Goal: Transaction & Acquisition: Purchase product/service

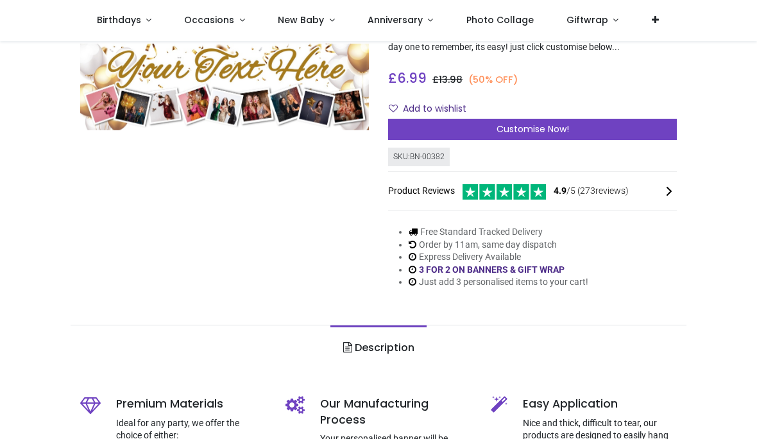
scroll to position [136, 0]
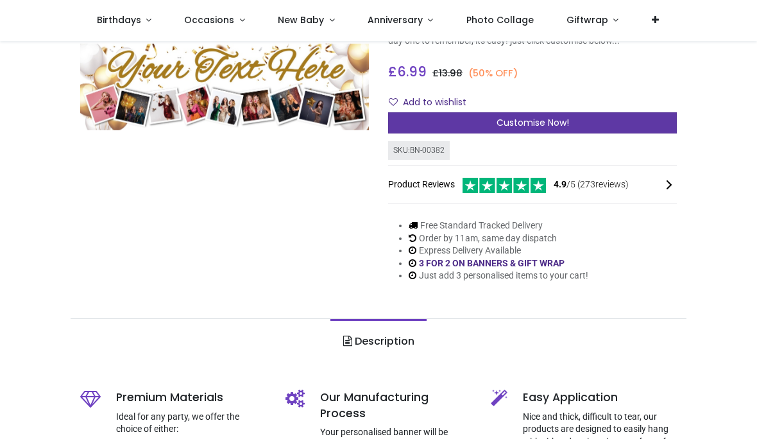
click at [546, 116] on span "Customise Now!" at bounding box center [532, 122] width 72 height 13
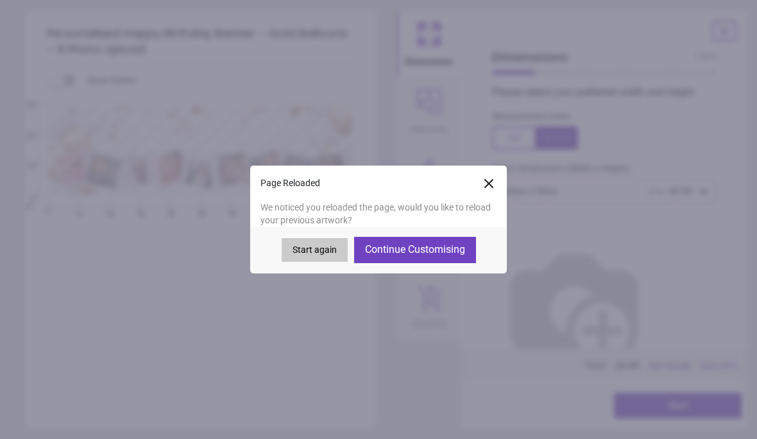
click at [428, 255] on button "Continue Customising" at bounding box center [415, 250] width 122 height 26
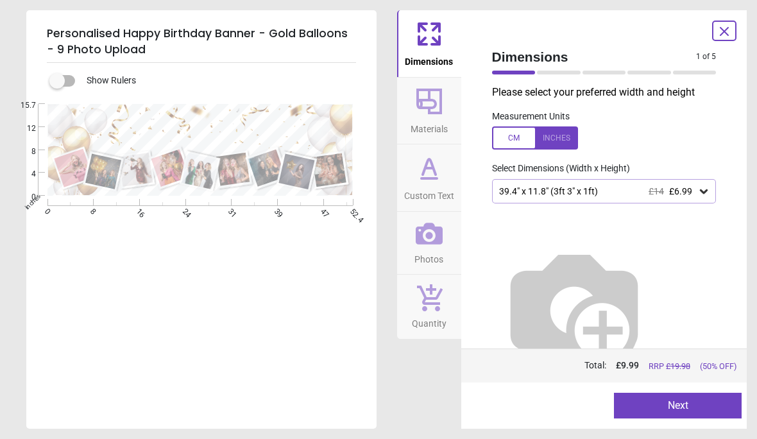
type textarea "**********"
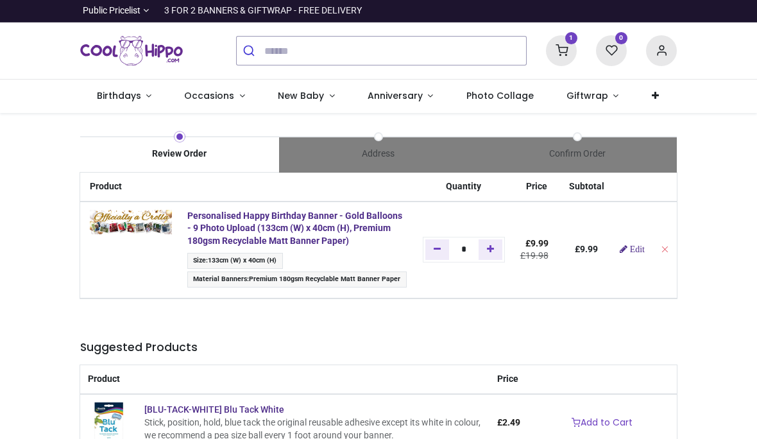
click at [115, 25] on div at bounding box center [149, 50] width 156 height 56
click at [124, 13] on span "Public Pricelist" at bounding box center [112, 10] width 58 height 13
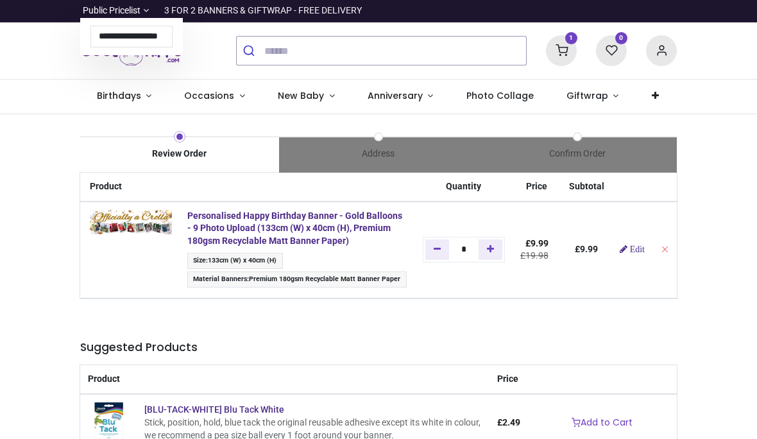
click at [58, 310] on div "Review Order Address Confirm Order Price" at bounding box center [378, 417] width 757 height 608
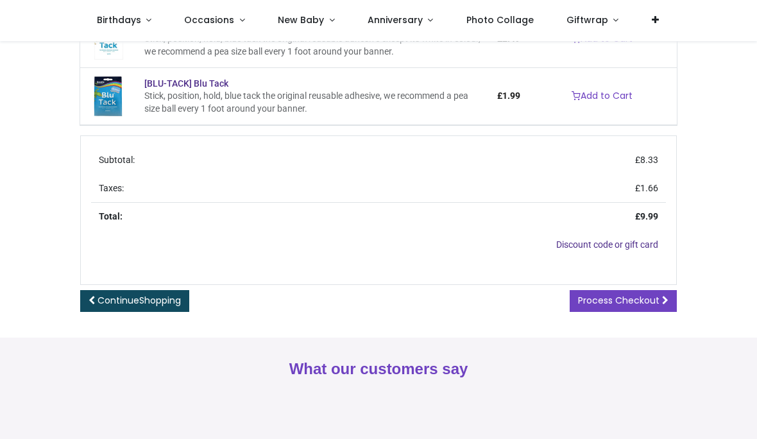
scroll to position [312, 0]
click at [620, 296] on span "Process Checkout" at bounding box center [618, 299] width 81 height 13
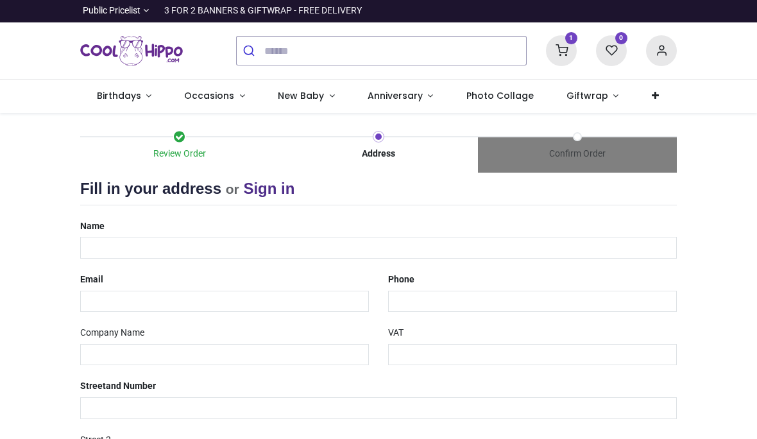
select select "***"
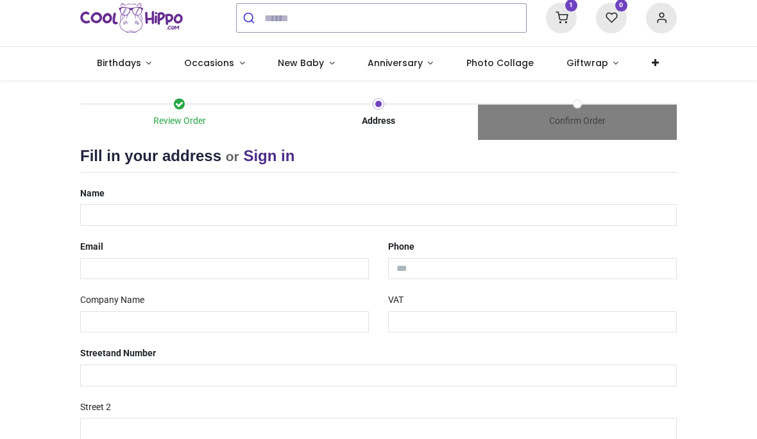
scroll to position [52, 0]
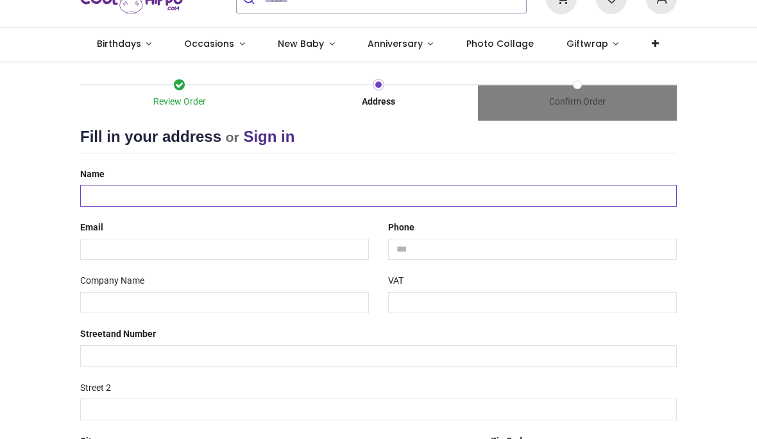
click at [313, 192] on input "text" at bounding box center [378, 196] width 596 height 22
type input "**********"
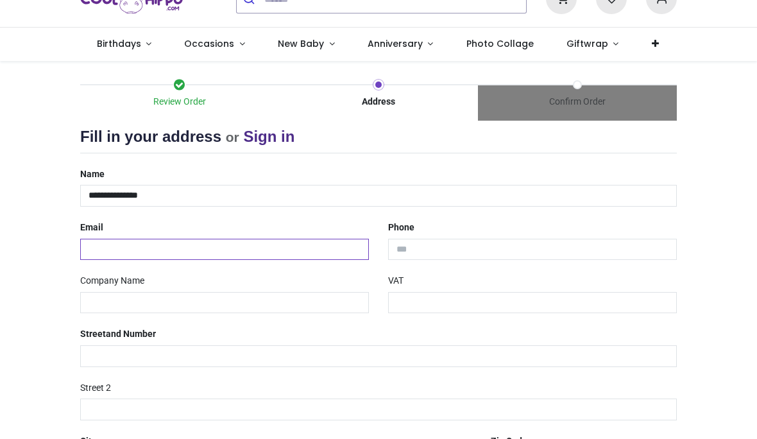
type input "**********"
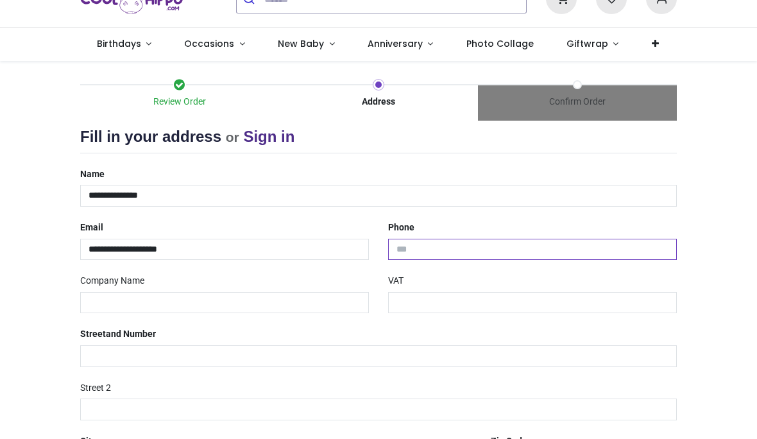
type input "**********"
type input "******"
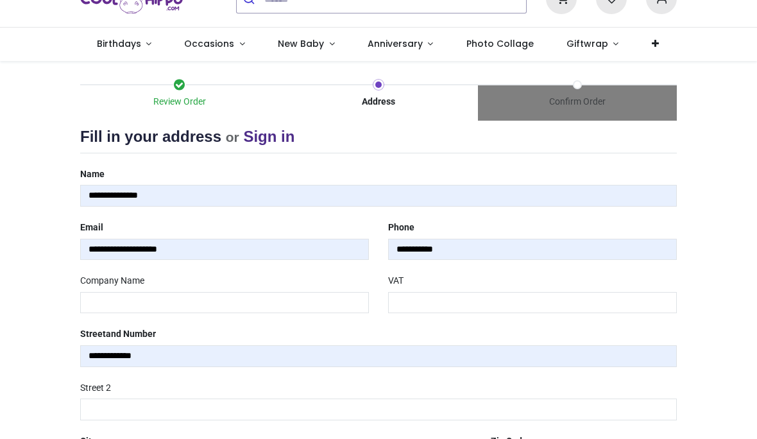
type input "*******"
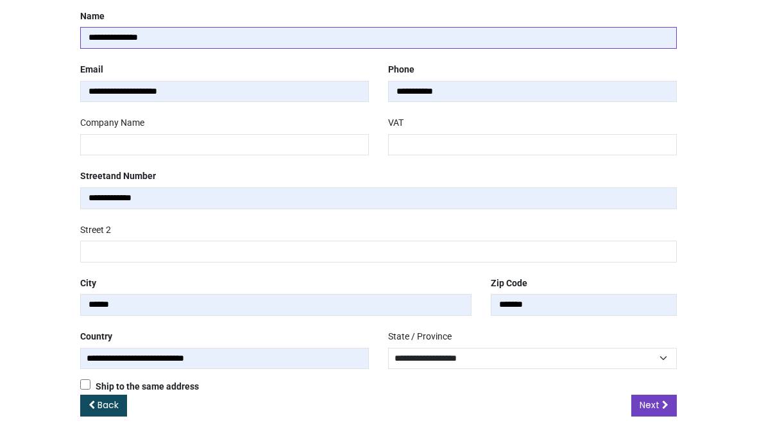
scroll to position [208, 0]
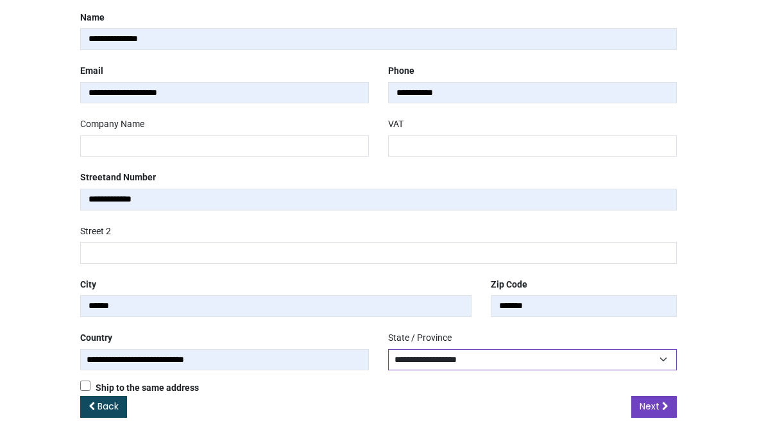
click at [555, 356] on select "**********" at bounding box center [532, 360] width 289 height 22
select select "***"
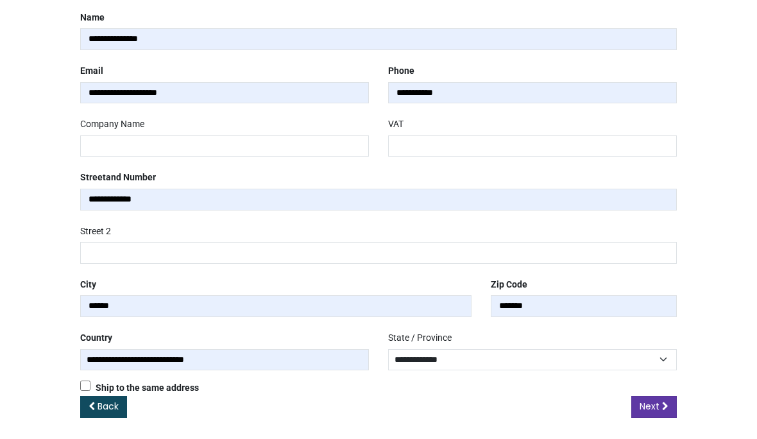
click at [655, 400] on span "Next" at bounding box center [649, 406] width 20 height 13
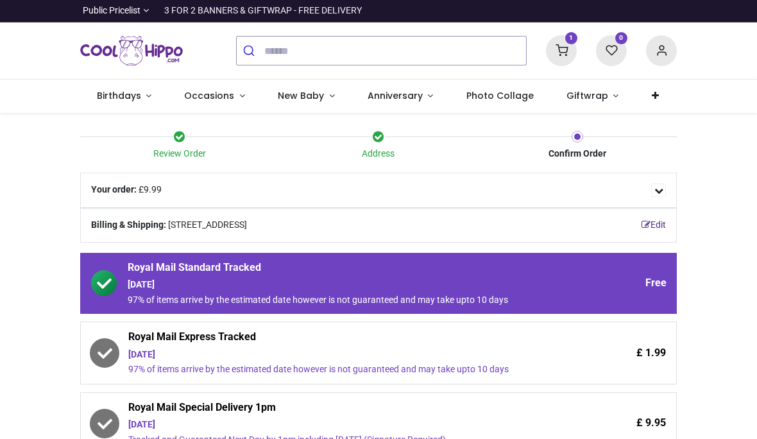
click at [559, 48] on icon at bounding box center [561, 50] width 31 height 31
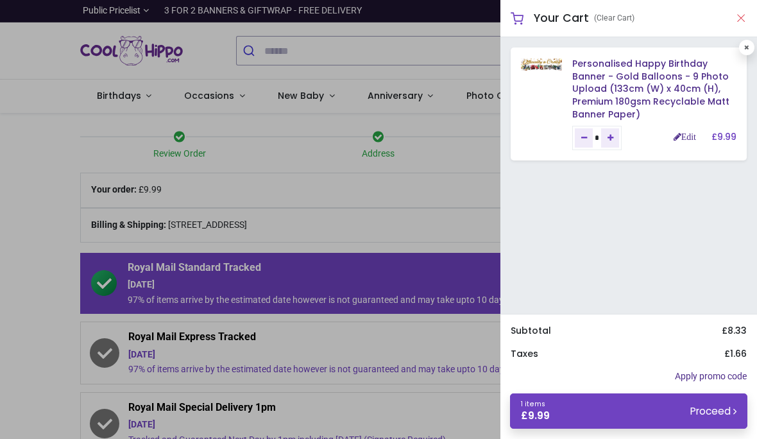
click at [745, 21] on button "Close" at bounding box center [741, 18] width 12 height 16
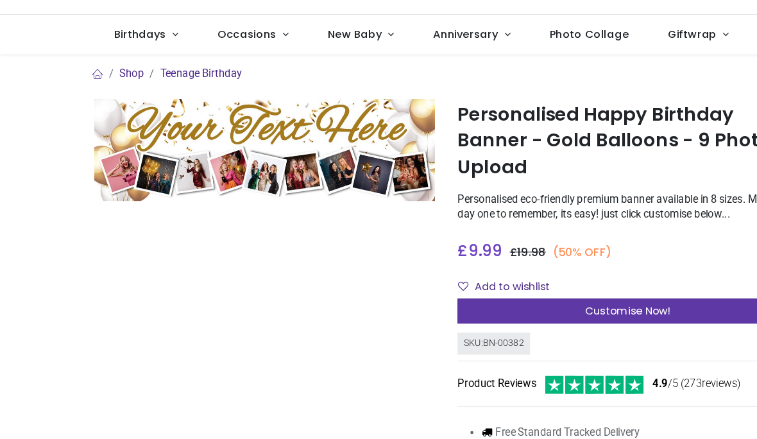
click at [548, 324] on span "Customise Now!" at bounding box center [532, 330] width 72 height 13
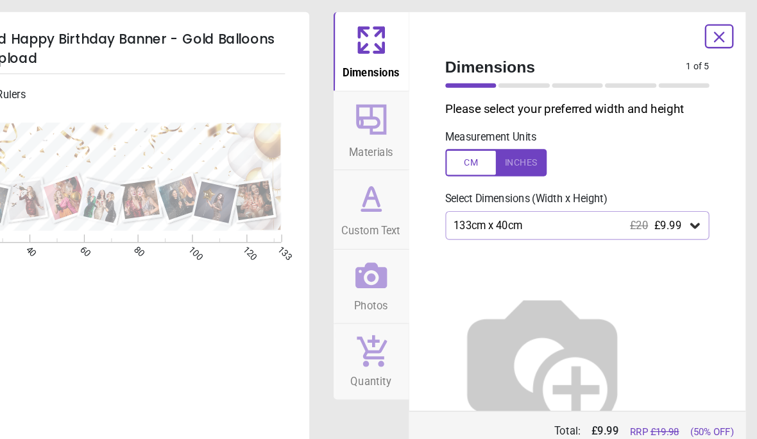
click at [720, 35] on icon at bounding box center [724, 32] width 8 height 8
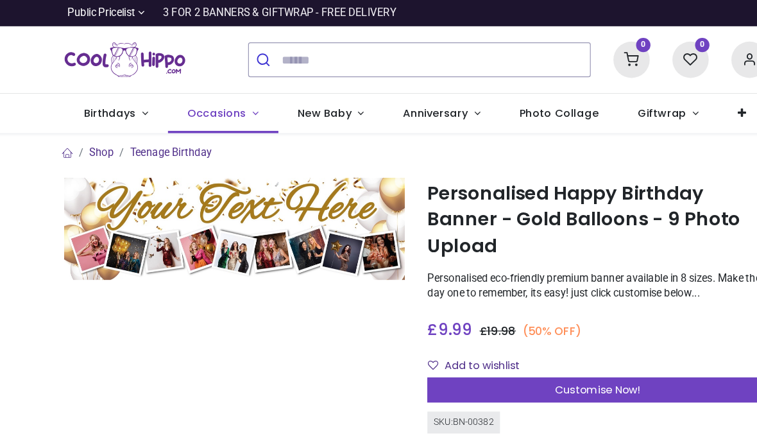
click at [200, 99] on span "Occasions" at bounding box center [209, 95] width 50 height 13
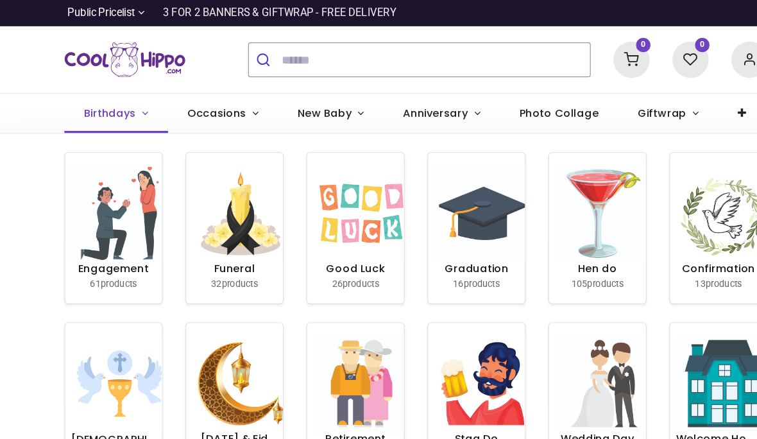
click at [97, 95] on span "Birthdays" at bounding box center [119, 95] width 44 height 13
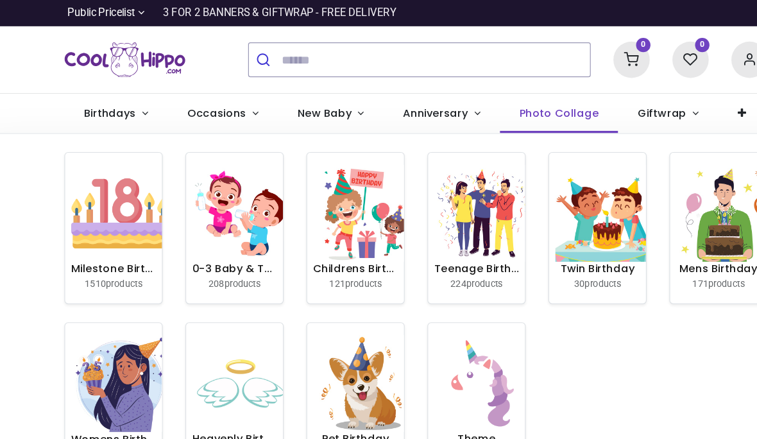
click at [475, 97] on span "Photo Collage" at bounding box center [499, 95] width 67 height 13
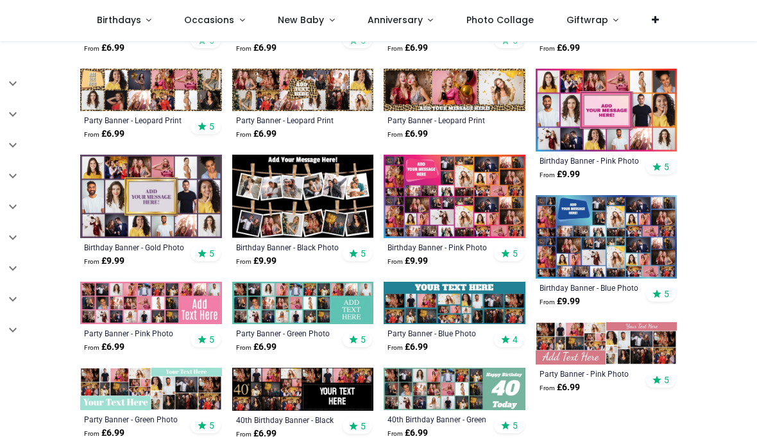
scroll to position [521, 0]
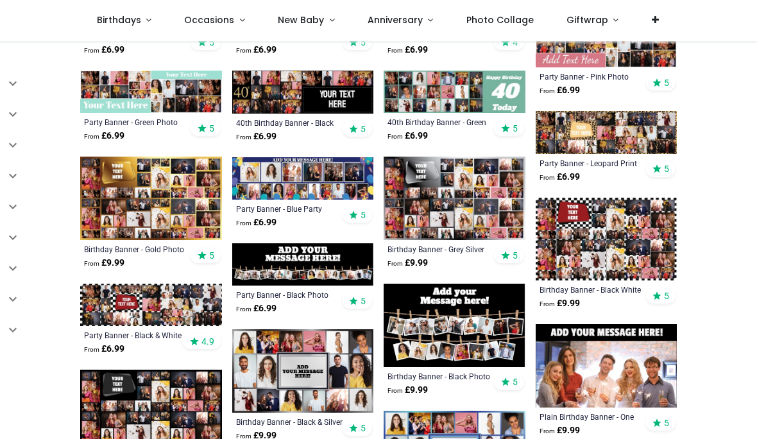
scroll to position [816, 0]
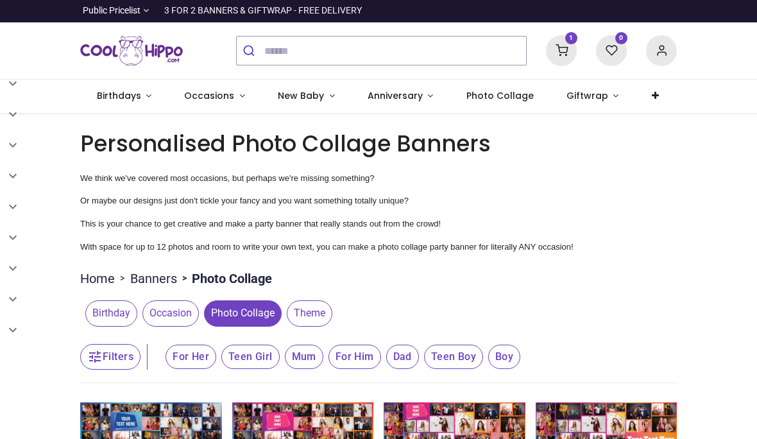
click at [121, 305] on span "Birthday" at bounding box center [111, 313] width 52 height 26
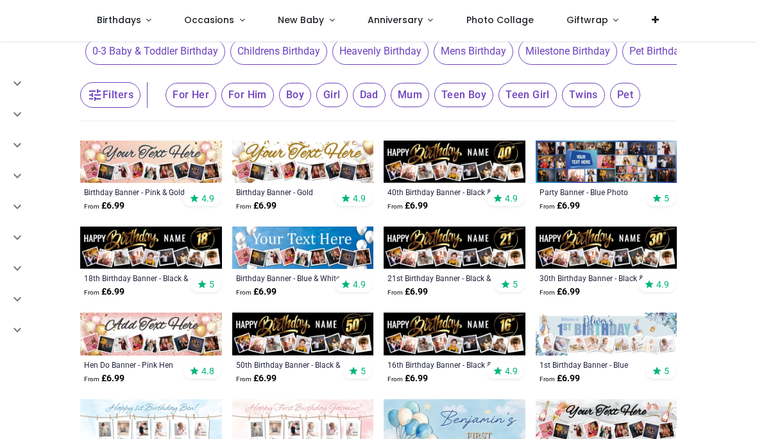
scroll to position [190, 0]
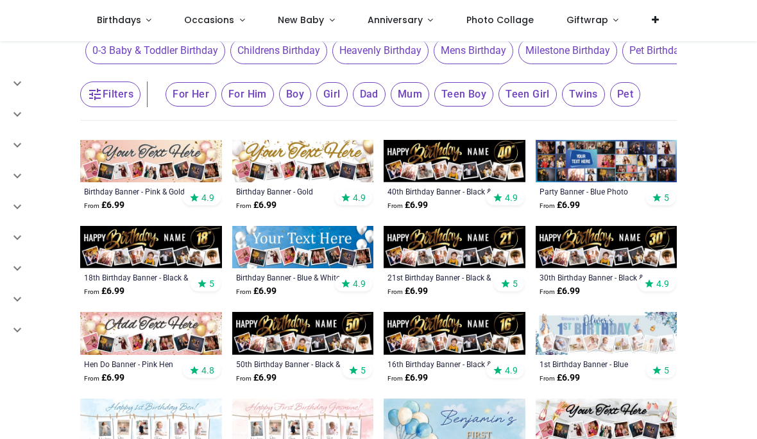
click at [311, 159] on img at bounding box center [303, 161] width 142 height 42
click at [298, 156] on img at bounding box center [303, 161] width 142 height 42
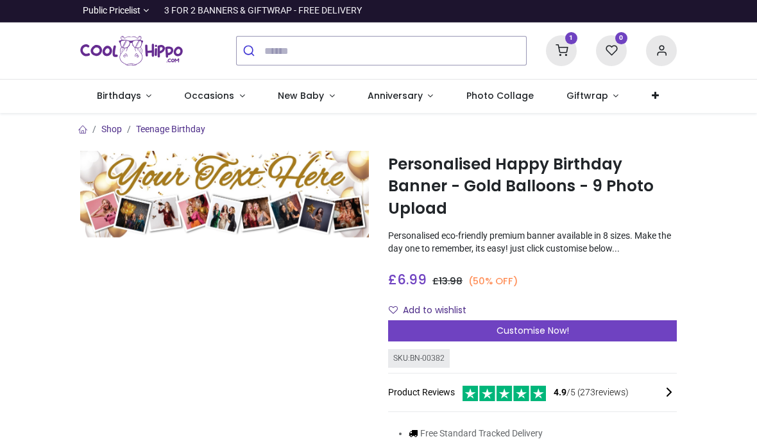
click at [555, 53] on icon at bounding box center [561, 50] width 31 height 31
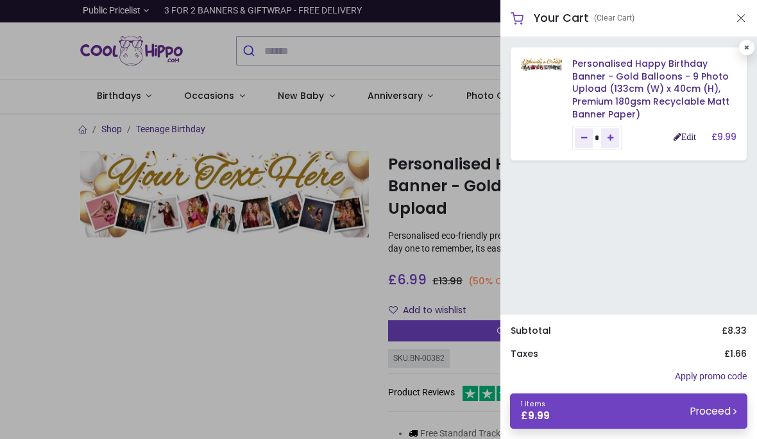
click at [681, 133] on link "Edit" at bounding box center [684, 136] width 22 height 9
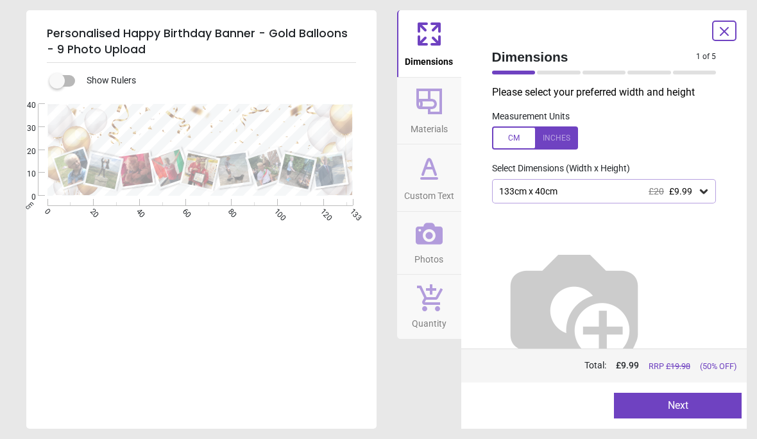
click at [560, 135] on div at bounding box center [535, 137] width 86 height 23
click at [669, 409] on button "Next" at bounding box center [678, 405] width 128 height 26
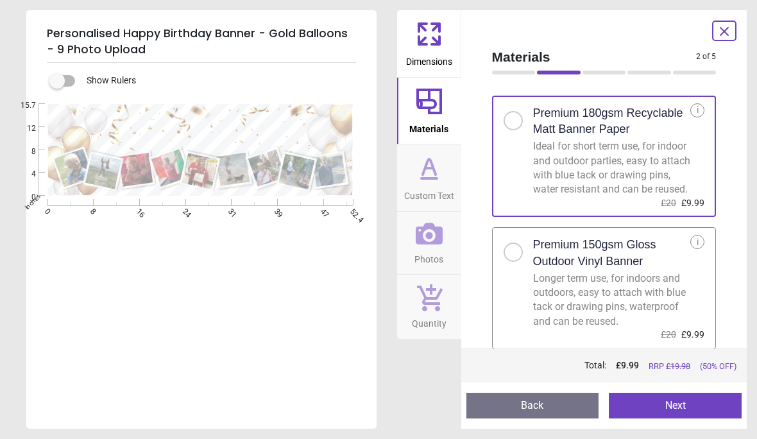
scroll to position [25, 0]
click at [664, 404] on button "Next" at bounding box center [675, 405] width 133 height 26
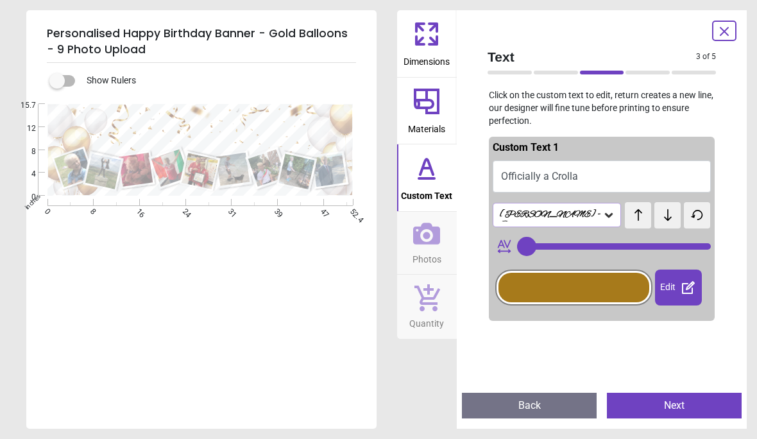
type input "**"
click at [677, 405] on button "Next" at bounding box center [674, 405] width 135 height 26
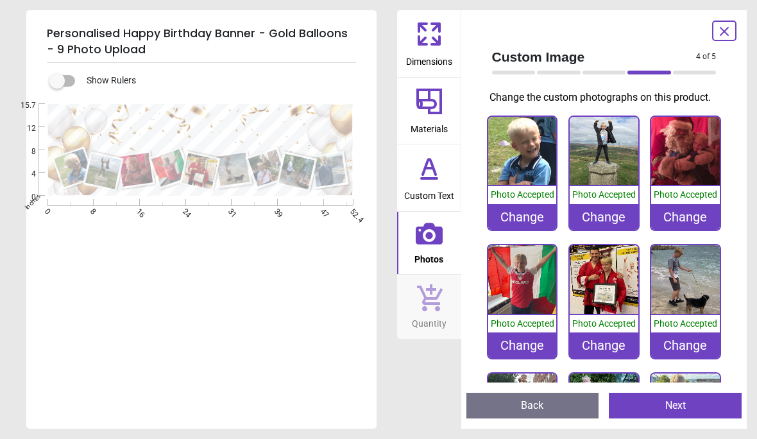
click at [692, 343] on div "Change" at bounding box center [685, 345] width 69 height 26
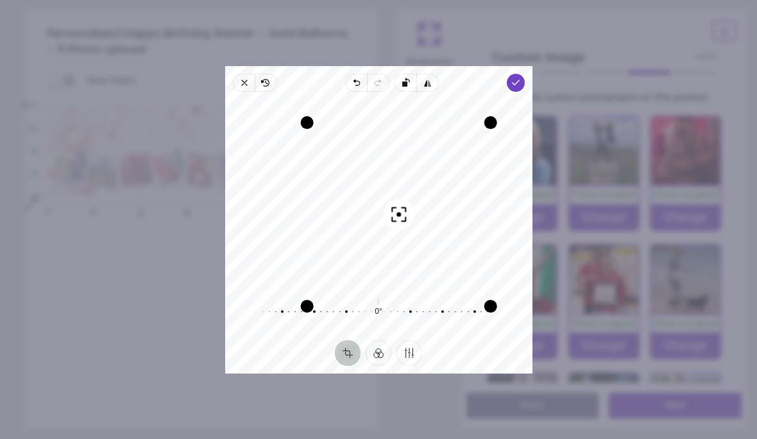
click at [484, 205] on div "Recenter" at bounding box center [378, 192] width 287 height 181
click at [520, 78] on icon "button" at bounding box center [515, 83] width 10 height 10
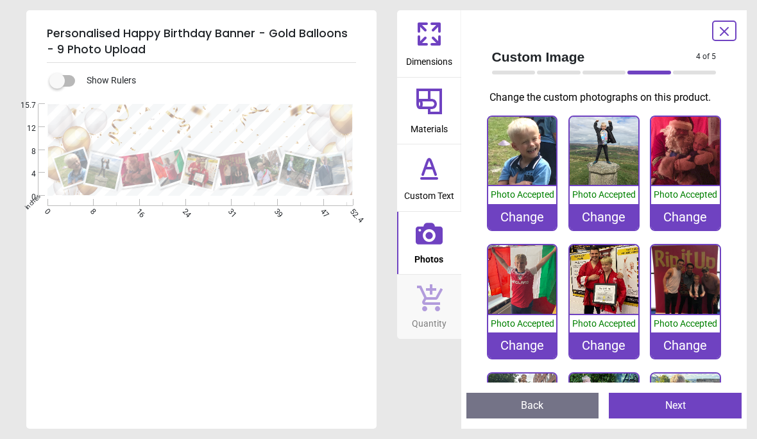
click at [240, 172] on image at bounding box center [232, 169] width 33 height 33
click at [605, 219] on div "Change" at bounding box center [603, 217] width 69 height 26
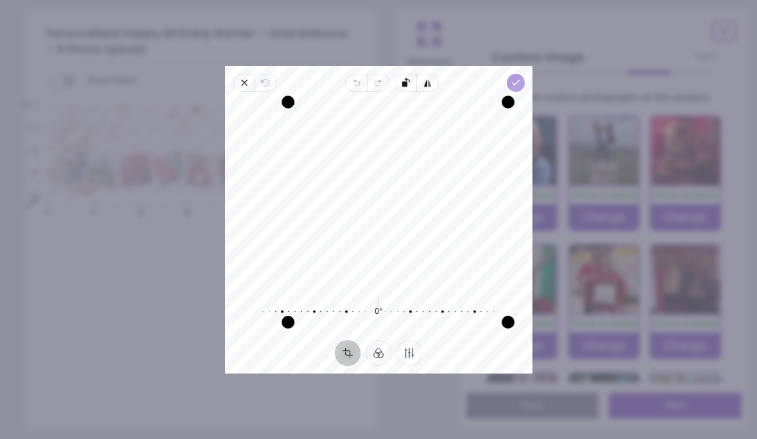
click at [524, 74] on span "Done" at bounding box center [515, 83] width 18 height 18
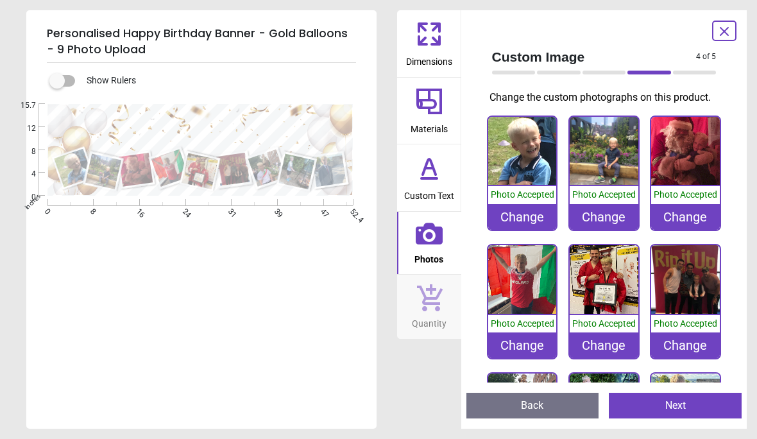
click at [603, 217] on div "Change" at bounding box center [603, 217] width 69 height 26
click at [521, 219] on div "Change" at bounding box center [522, 217] width 69 height 26
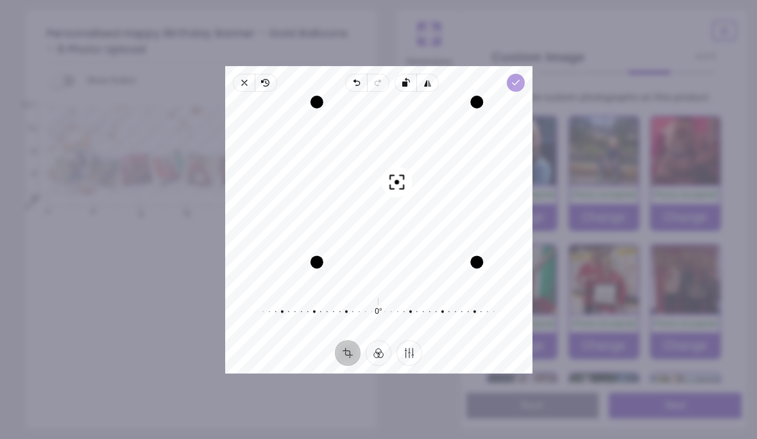
click at [520, 78] on icon "button" at bounding box center [515, 83] width 10 height 10
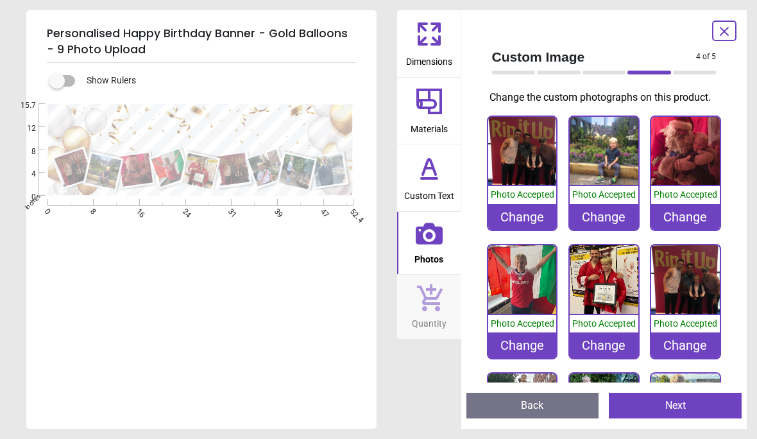
click at [678, 345] on div "Change" at bounding box center [685, 345] width 69 height 26
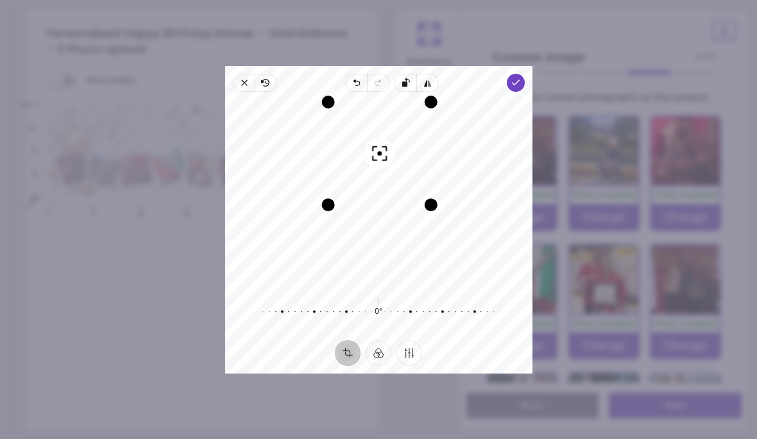
click at [364, 174] on div "Recenter" at bounding box center [378, 192] width 287 height 181
click at [239, 78] on icon "button" at bounding box center [244, 83] width 10 height 10
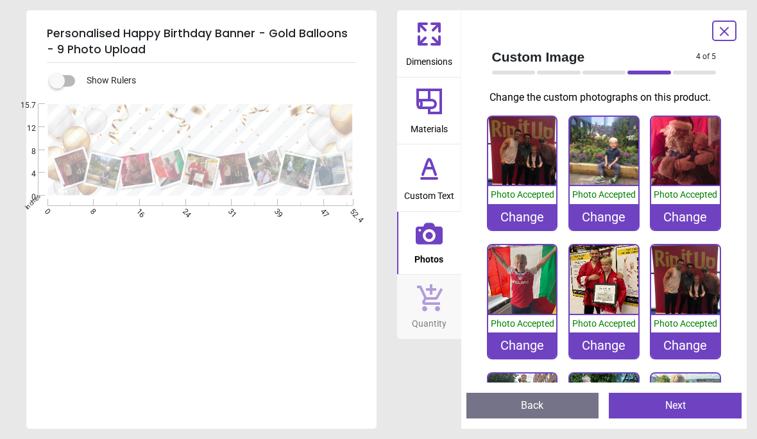
click at [681, 335] on div "Change" at bounding box center [685, 345] width 69 height 26
click at [684, 342] on div "Change" at bounding box center [685, 345] width 69 height 26
click at [688, 344] on div "Change" at bounding box center [685, 345] width 69 height 26
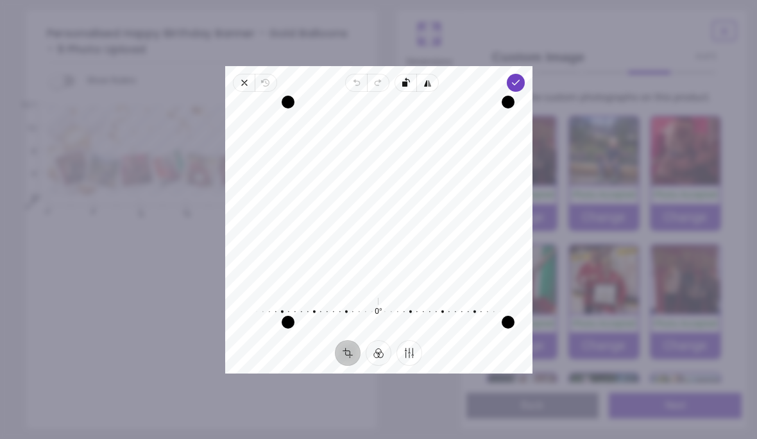
click at [282, 316] on div "Drag corner bl" at bounding box center [288, 322] width 13 height 13
click at [520, 78] on icon "button" at bounding box center [515, 83] width 10 height 10
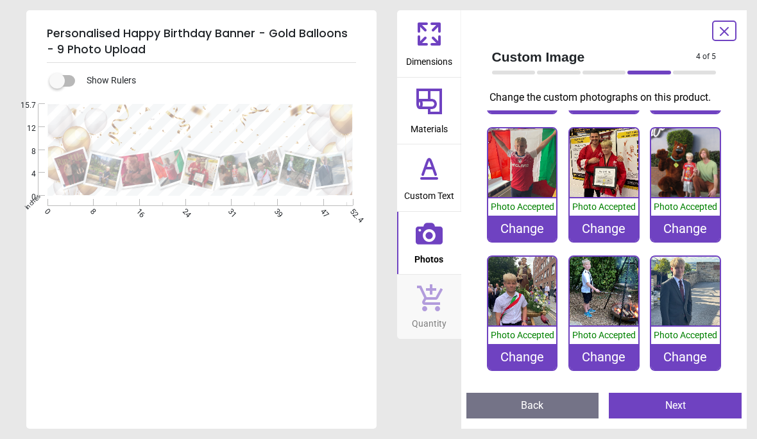
scroll to position [117, 0]
click at [600, 351] on div "Change" at bounding box center [603, 357] width 69 height 26
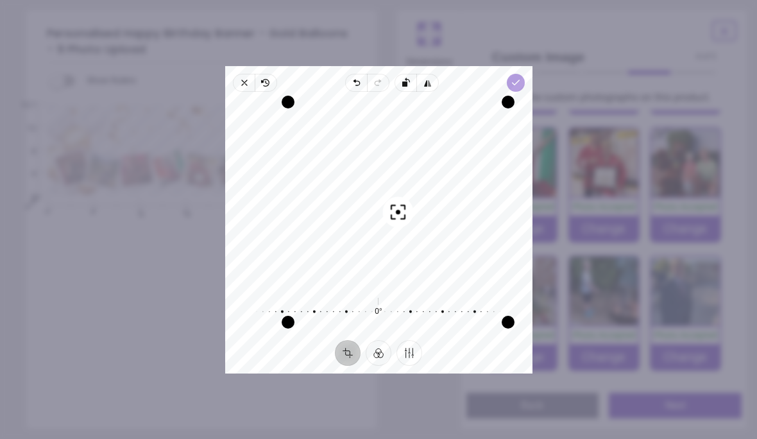
click at [524, 74] on span "Done" at bounding box center [515, 83] width 18 height 18
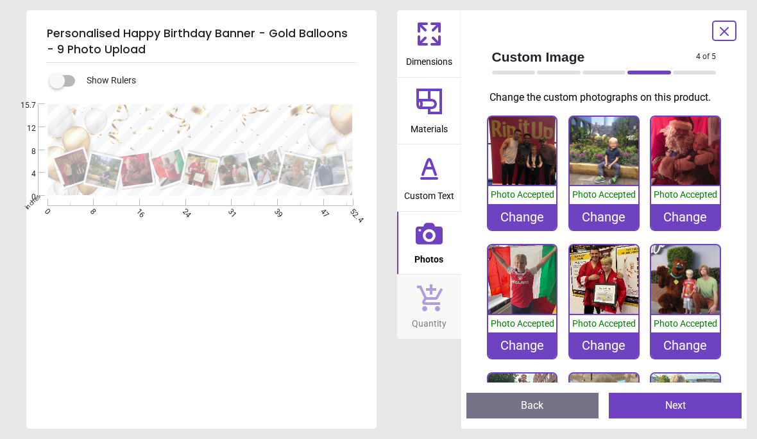
scroll to position [0, 0]
click at [611, 154] on img at bounding box center [603, 151] width 69 height 69
click at [618, 174] on img at bounding box center [603, 151] width 69 height 69
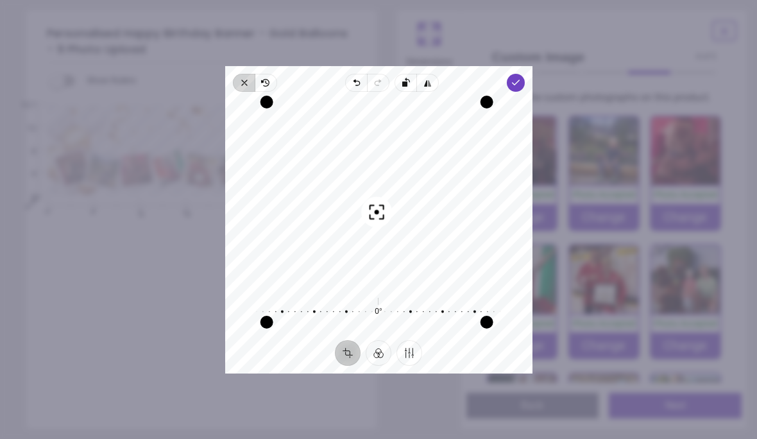
click at [239, 78] on icon "button" at bounding box center [244, 83] width 10 height 10
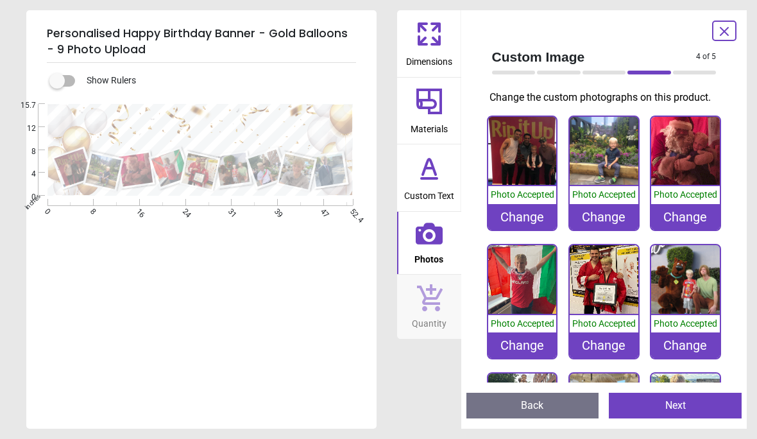
click at [313, 335] on div ".cls-1 { filter: url(#drop-shadow-2); } .cls-1, .cls-2, .cls-3, .cls-4, .cls-5,…" at bounding box center [200, 235] width 348 height 263
click at [598, 222] on div "Change" at bounding box center [603, 217] width 69 height 26
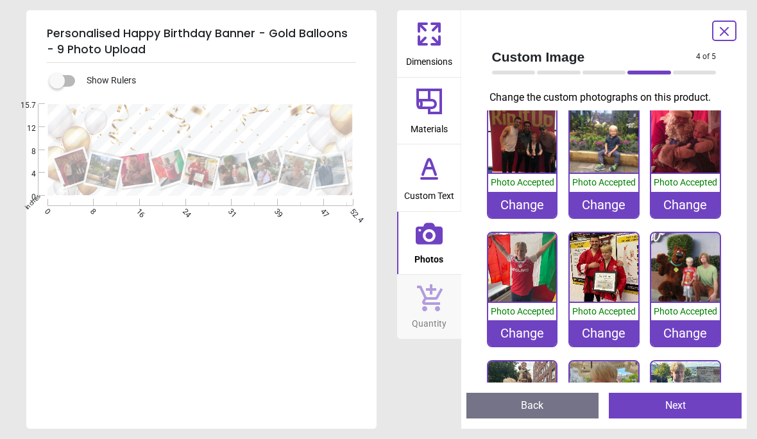
scroll to position [12, 0]
click at [614, 203] on div "Change" at bounding box center [603, 205] width 69 height 26
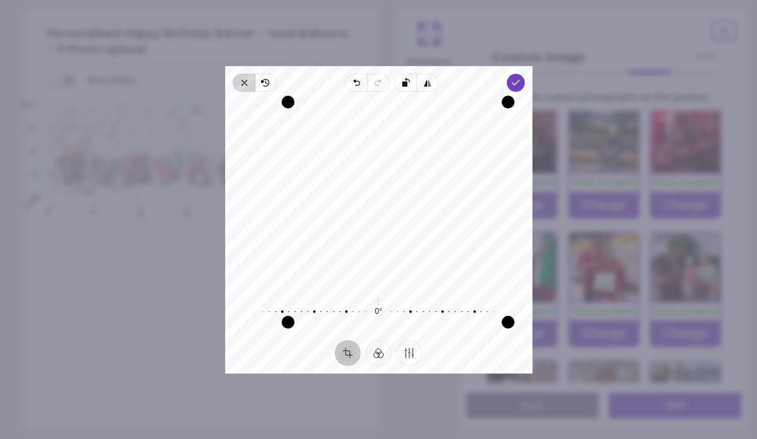
click at [239, 78] on icon "button" at bounding box center [244, 83] width 10 height 10
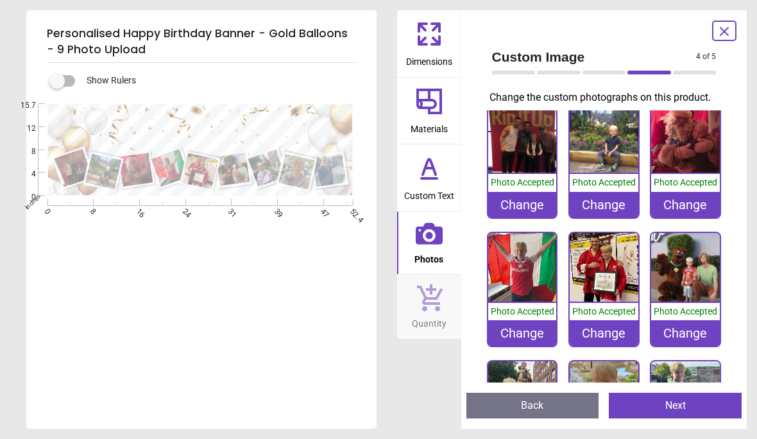
click at [603, 201] on div "Change" at bounding box center [603, 205] width 69 height 26
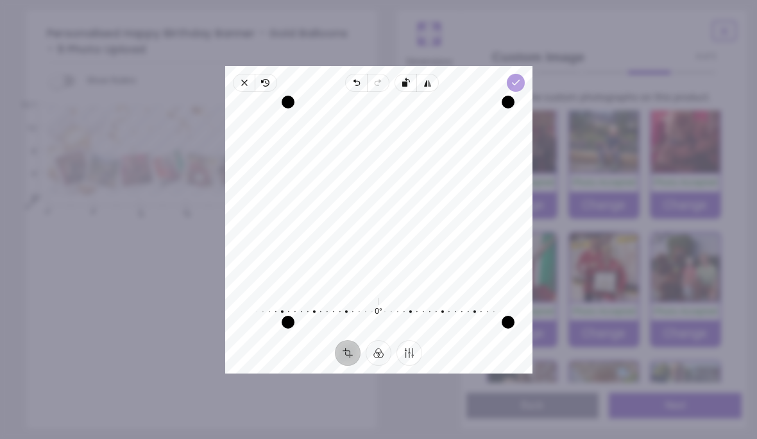
click at [520, 78] on icon "button" at bounding box center [515, 83] width 10 height 10
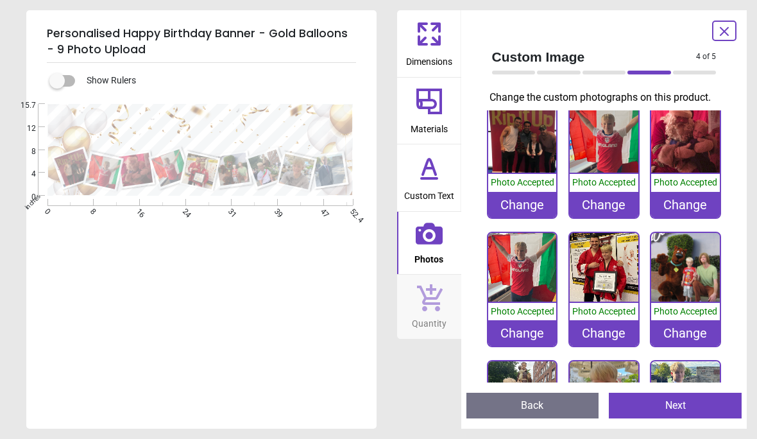
click at [517, 329] on div "Change" at bounding box center [522, 333] width 69 height 26
click at [525, 329] on div "Change" at bounding box center [522, 333] width 69 height 26
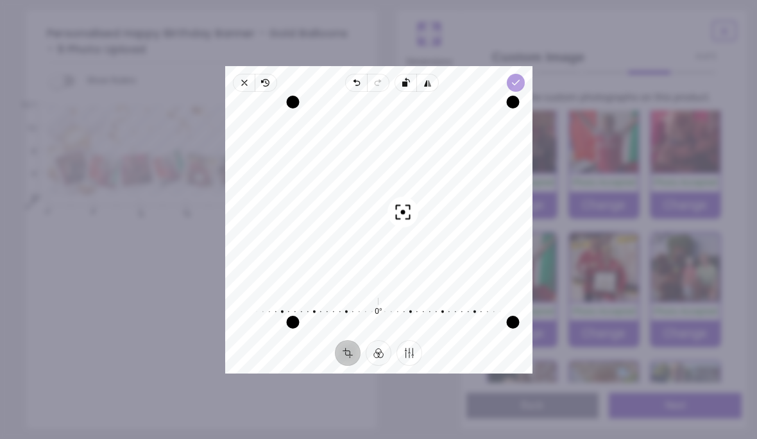
click at [519, 80] on polyline "button" at bounding box center [515, 82] width 7 height 4
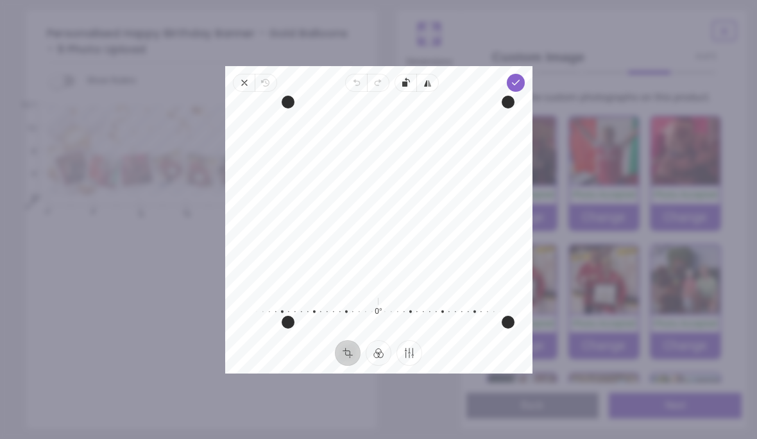
scroll to position [12, 0]
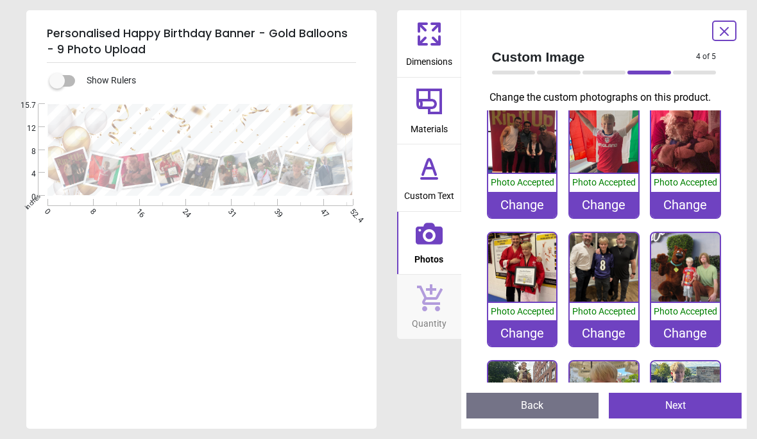
click at [602, 269] on img at bounding box center [603, 267] width 69 height 69
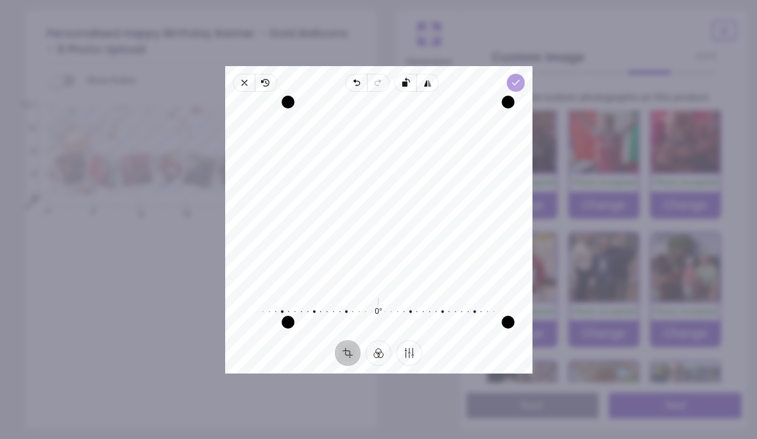
click at [520, 78] on icon "button" at bounding box center [515, 83] width 10 height 10
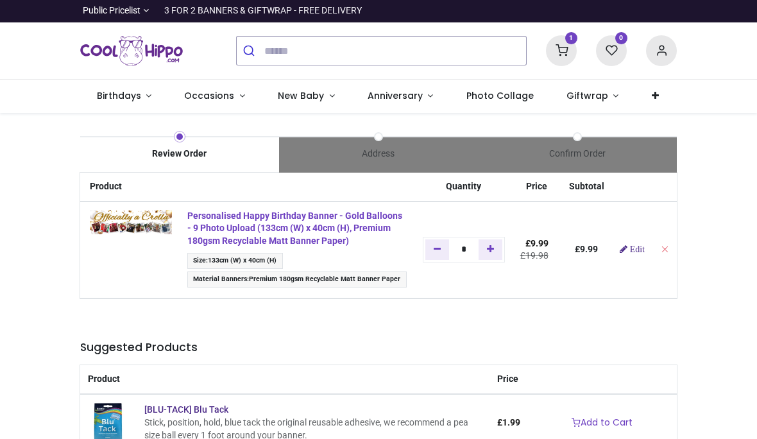
click at [267, 229] on strong "Personalised Happy Birthday Banner - Gold Balloons - 9 Photo Upload (133cm (W) …" at bounding box center [294, 227] width 215 height 35
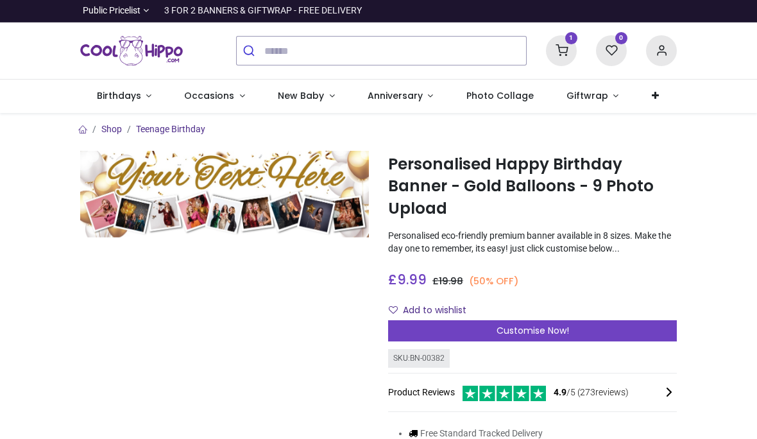
click at [563, 53] on icon at bounding box center [561, 50] width 31 height 31
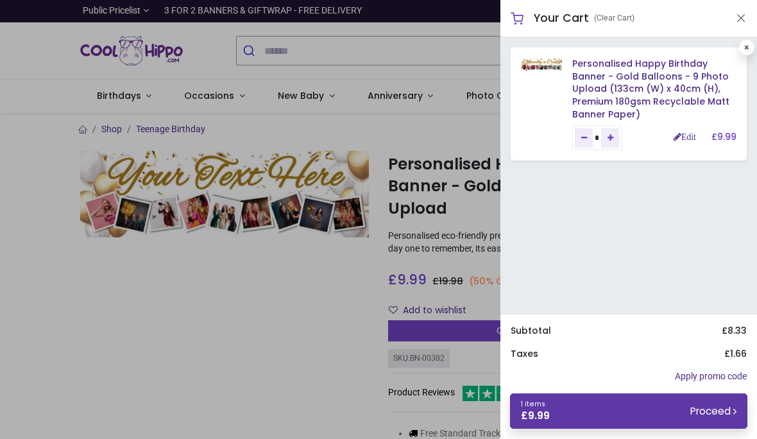
click at [706, 409] on small "Proceed" at bounding box center [713, 410] width 46 height 13
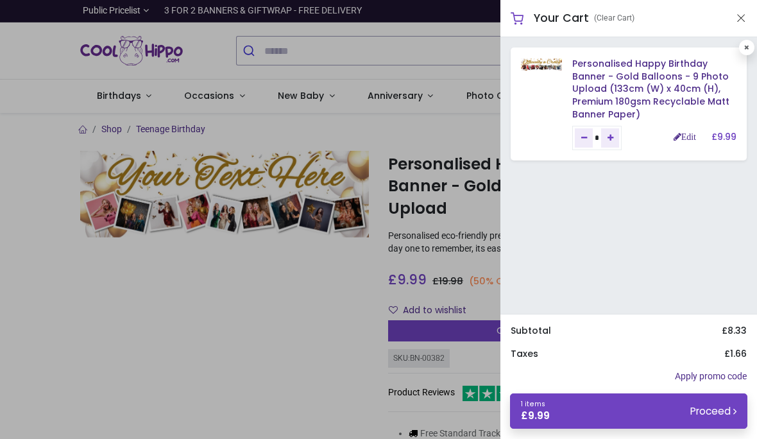
click at [727, 19] on div "Your Cart (Clear Cart)" at bounding box center [628, 18] width 257 height 37
click at [745, 19] on button "Close" at bounding box center [741, 18] width 12 height 16
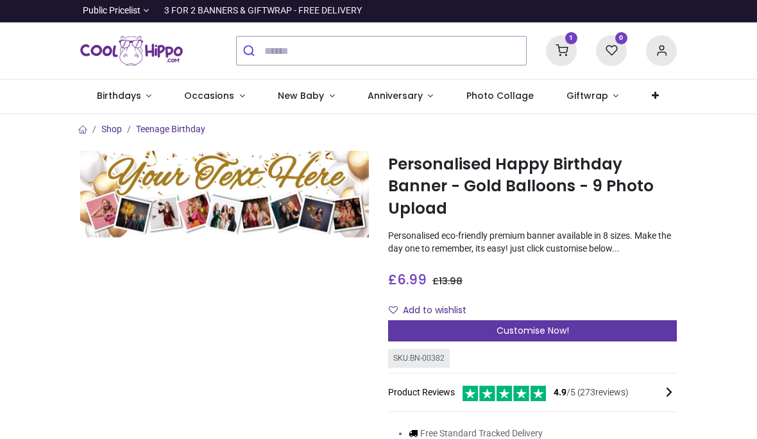
click at [553, 324] on span "Customise Now!" at bounding box center [532, 330] width 72 height 13
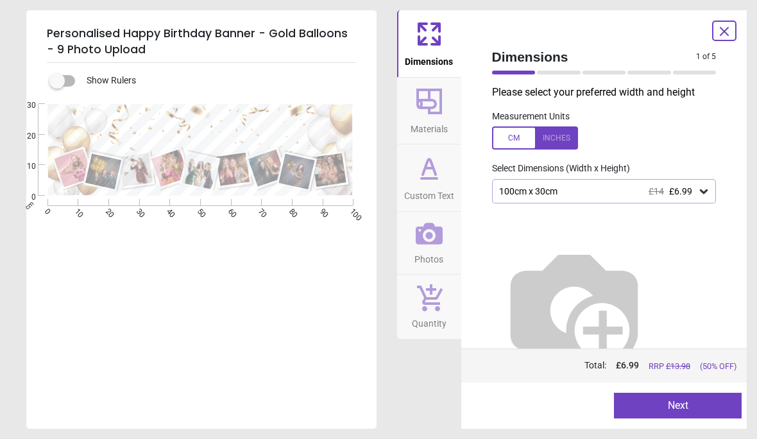
click at [681, 410] on button "Next" at bounding box center [678, 405] width 128 height 26
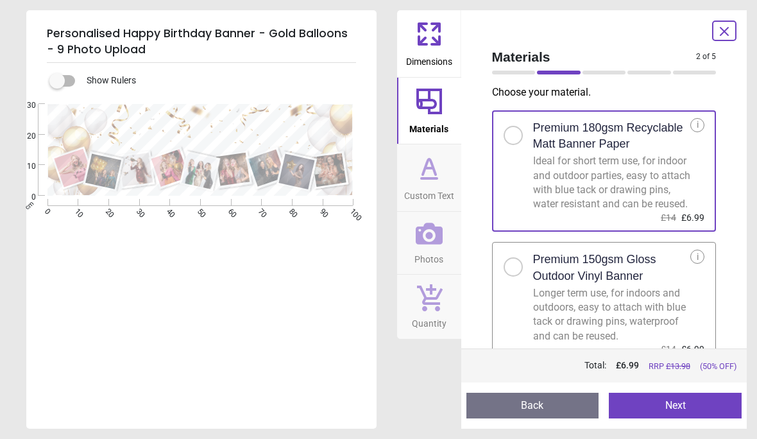
click at [684, 404] on button "Next" at bounding box center [675, 405] width 133 height 26
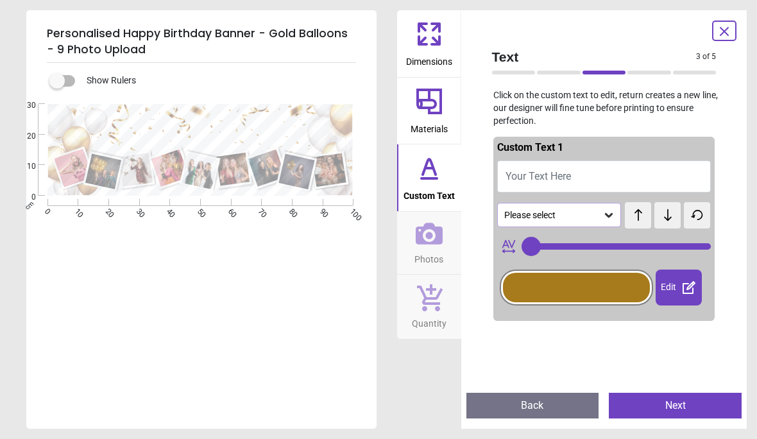
type input "**"
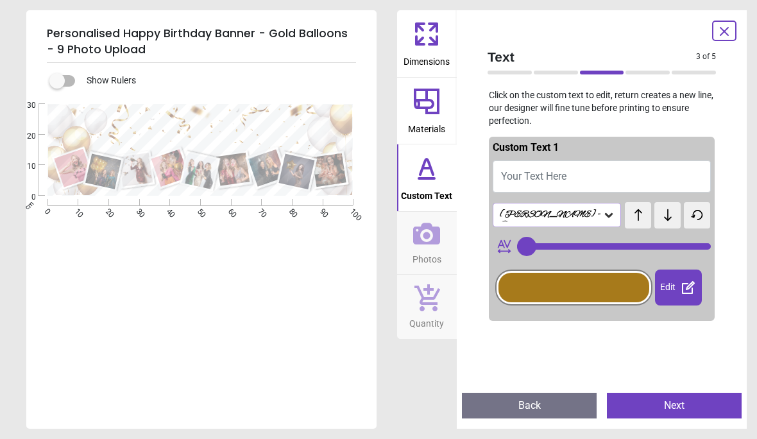
click at [683, 403] on button "Next" at bounding box center [674, 405] width 135 height 26
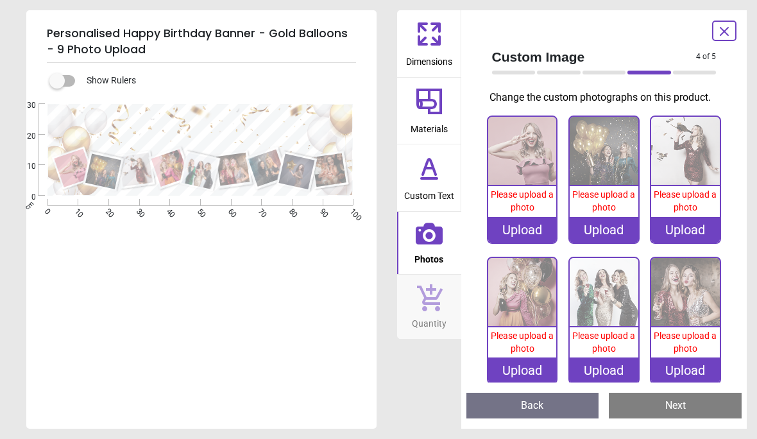
click at [717, 30] on icon at bounding box center [723, 31] width 15 height 15
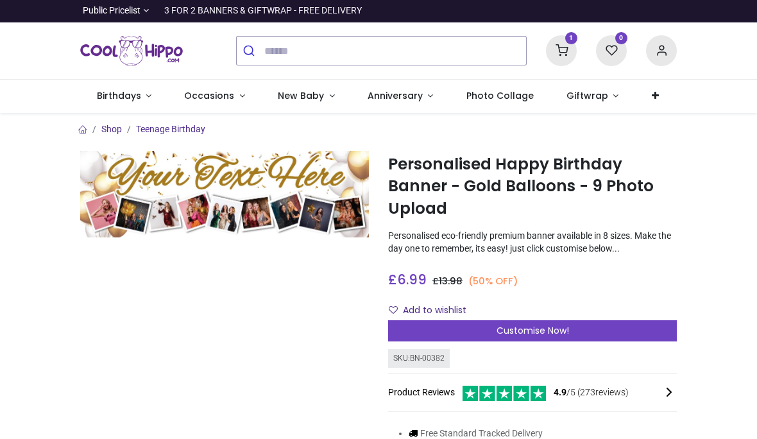
click at [559, 49] on icon at bounding box center [561, 50] width 31 height 31
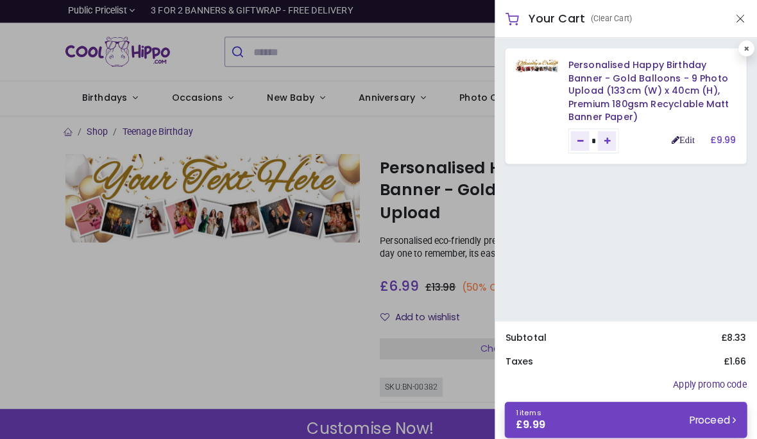
click at [673, 134] on link "Edit" at bounding box center [684, 136] width 22 height 9
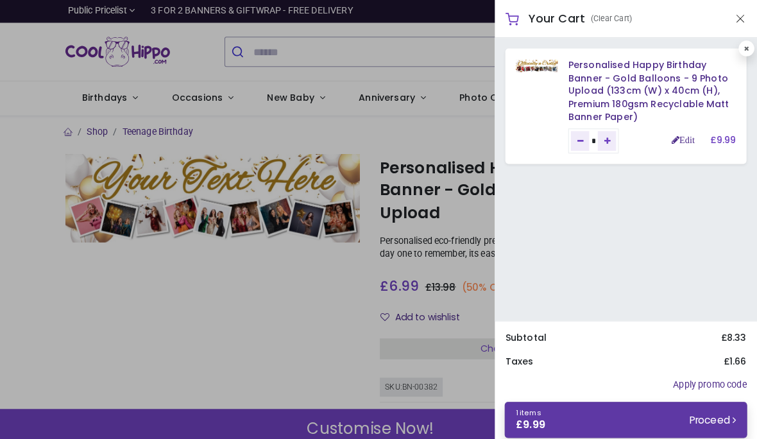
click at [690, 408] on small "Proceed" at bounding box center [713, 410] width 46 height 13
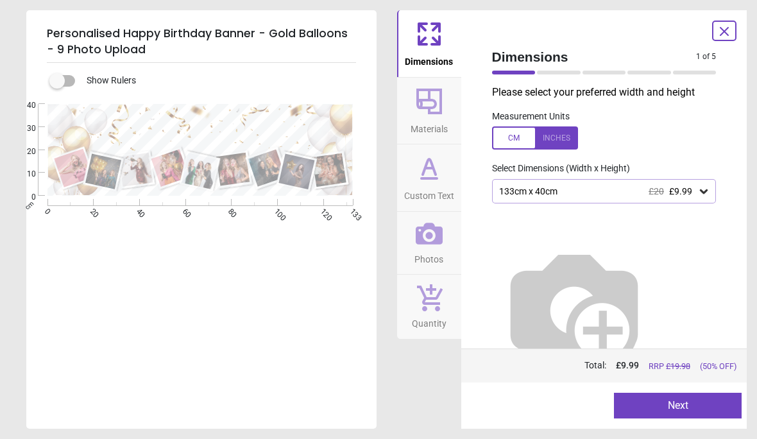
type textarea "**********"
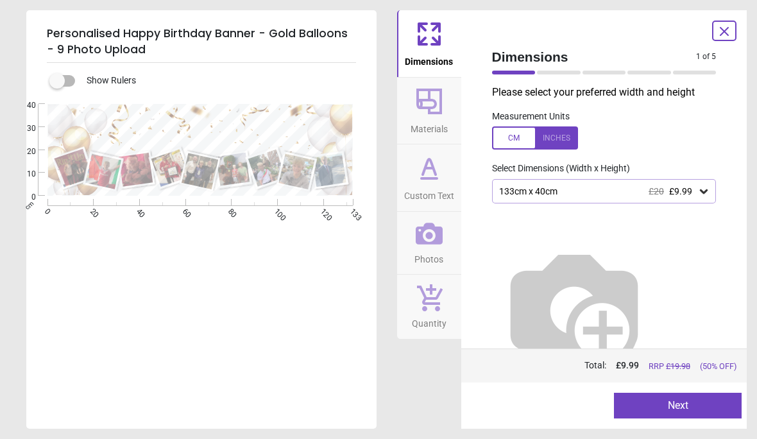
click at [687, 401] on button "Next" at bounding box center [678, 405] width 128 height 26
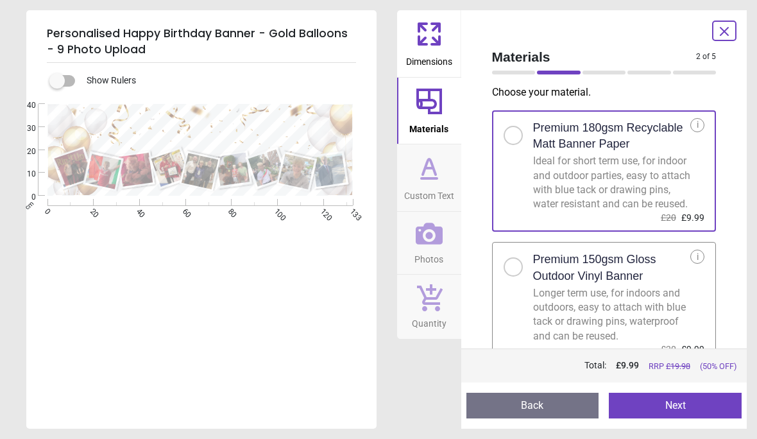
click at [686, 414] on button "Next" at bounding box center [675, 405] width 133 height 26
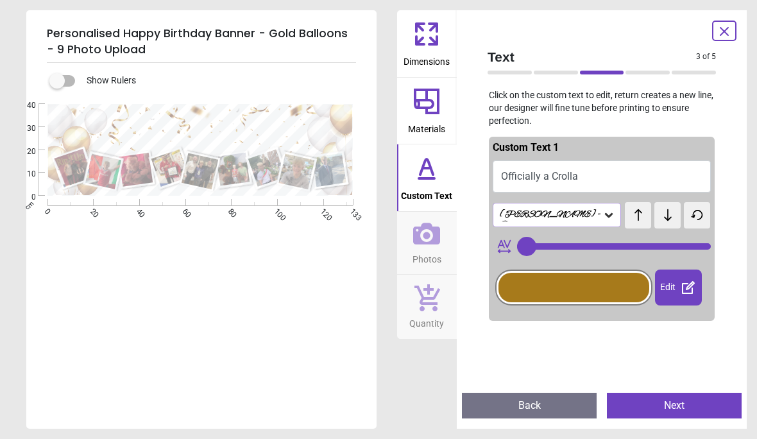
type input "**"
click at [689, 403] on button "Next" at bounding box center [674, 405] width 135 height 26
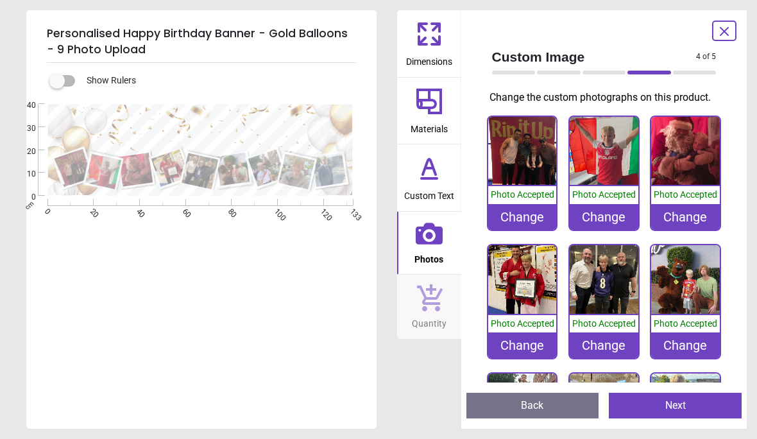
click at [524, 219] on div "Change" at bounding box center [522, 217] width 69 height 26
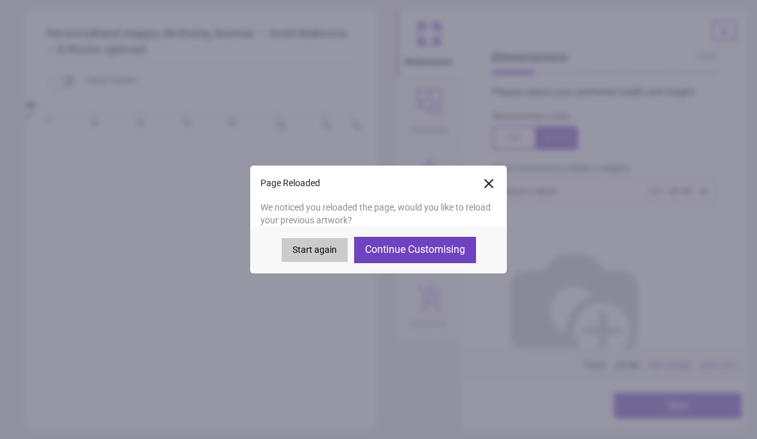
scroll to position [101, 0]
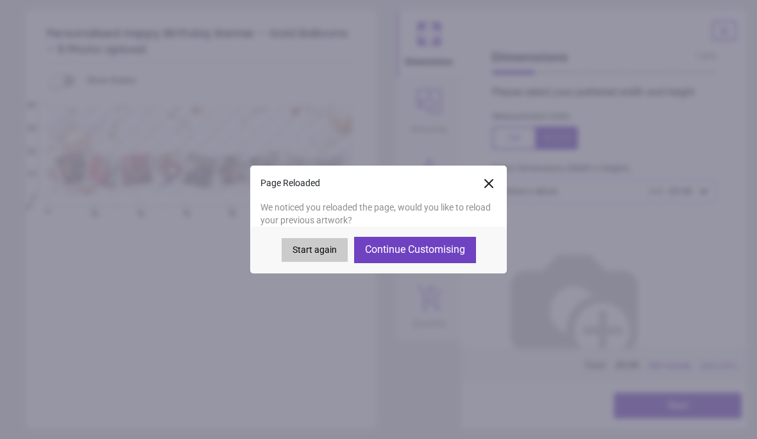
click at [428, 250] on button "Continue Customising" at bounding box center [415, 250] width 122 height 26
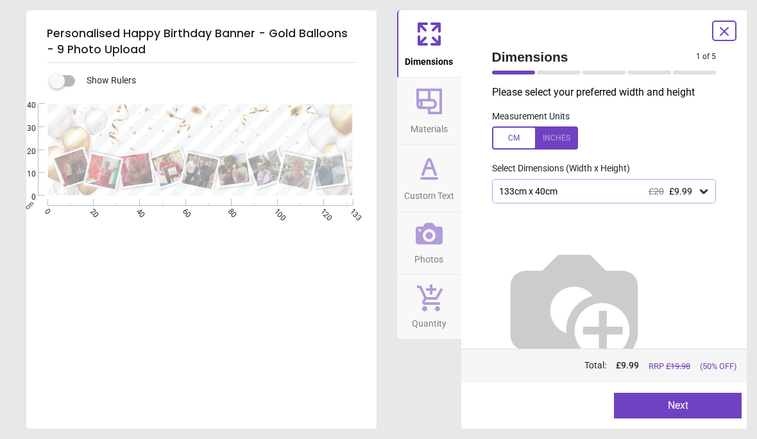
click at [684, 415] on button "Next" at bounding box center [678, 405] width 128 height 26
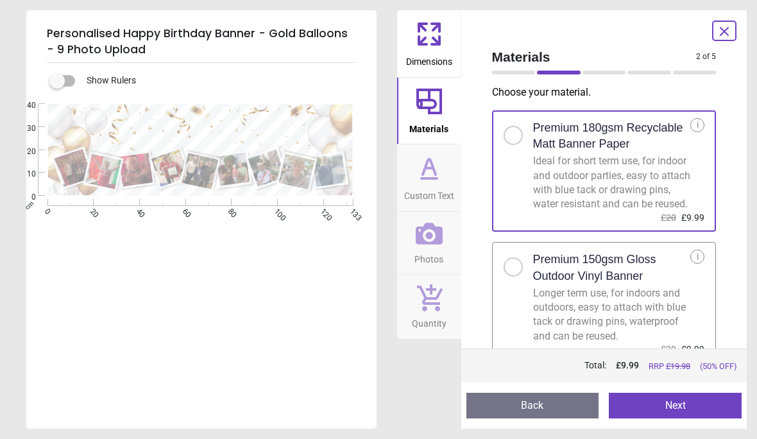
click at [688, 412] on button "Next" at bounding box center [675, 405] width 133 height 26
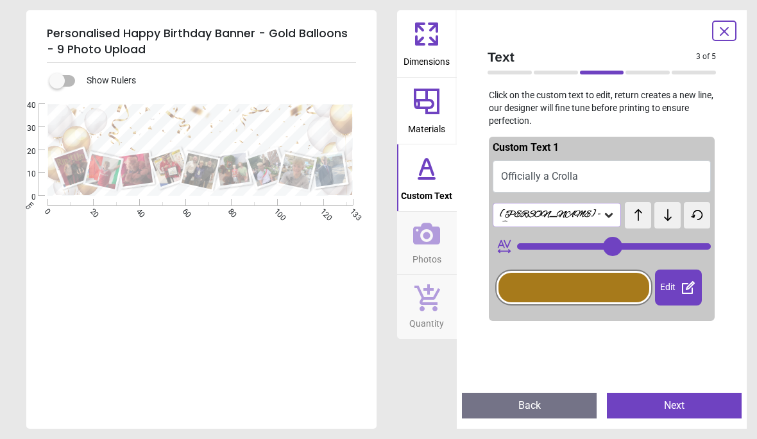
click at [694, 411] on button "Next" at bounding box center [674, 405] width 135 height 26
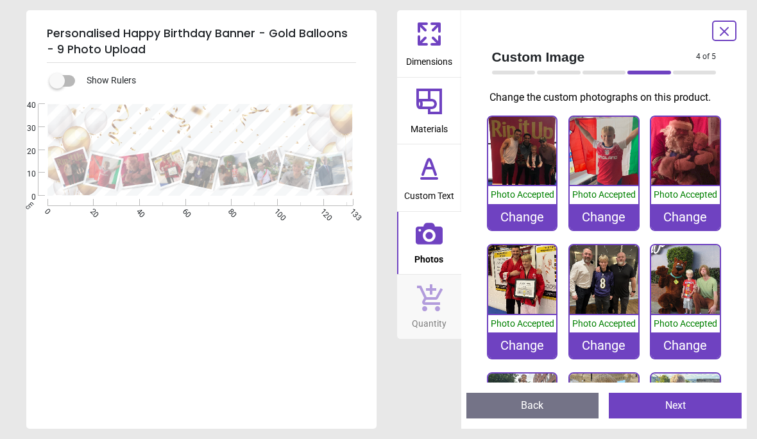
click at [528, 213] on div "Change" at bounding box center [522, 217] width 69 height 26
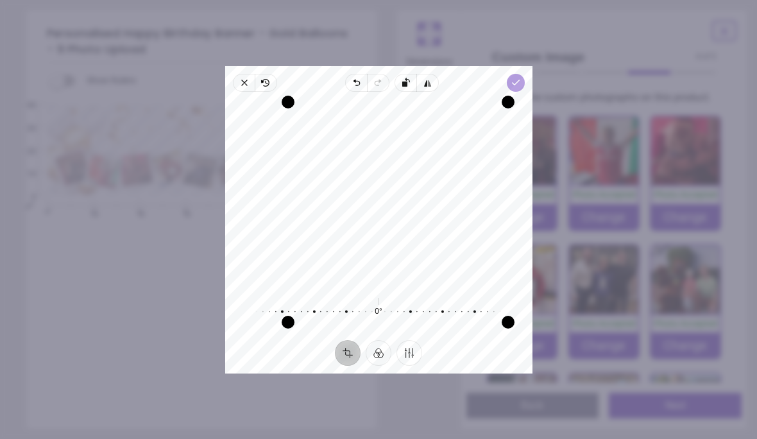
click at [520, 78] on icon "button" at bounding box center [515, 83] width 10 height 10
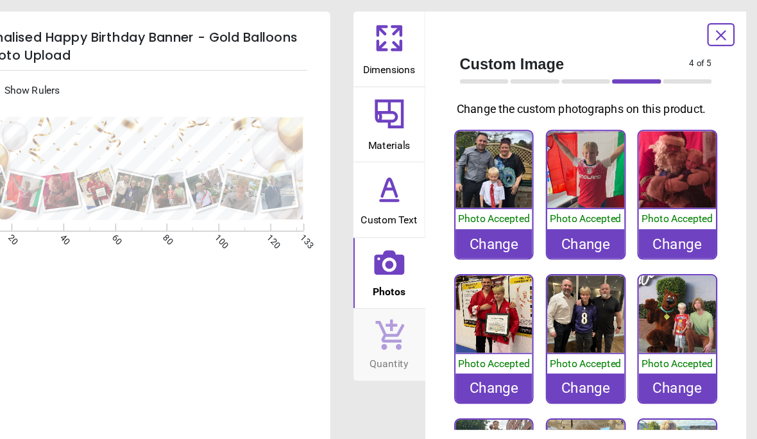
click at [609, 405] on button "Next" at bounding box center [675, 405] width 133 height 26
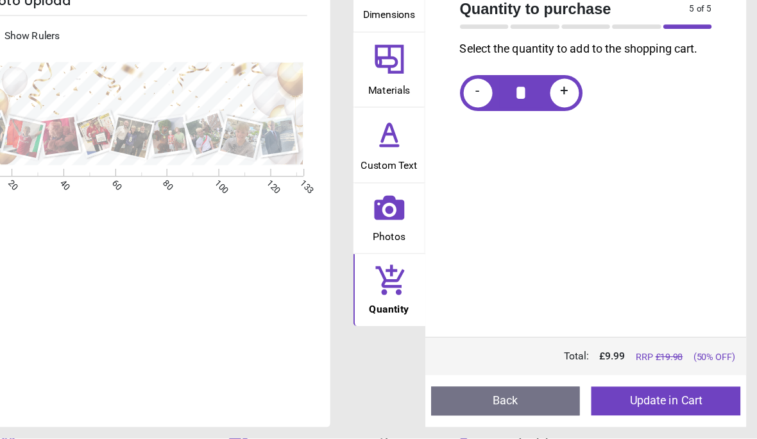
click at [466, 392] on button "Back" at bounding box center [532, 405] width 133 height 26
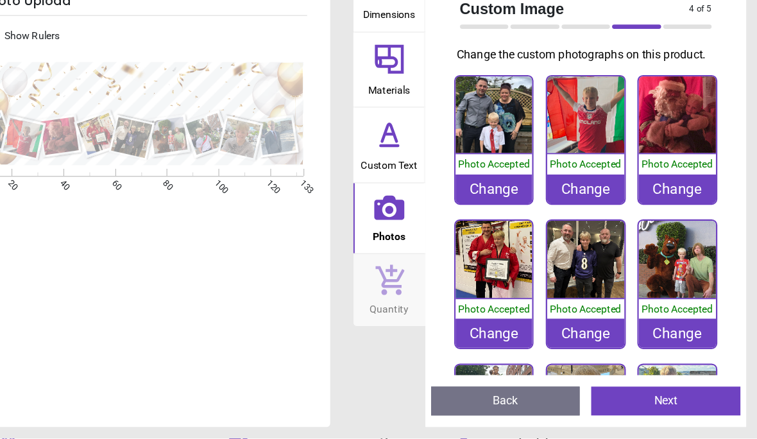
click at [651, 332] on div "Change" at bounding box center [685, 345] width 69 height 26
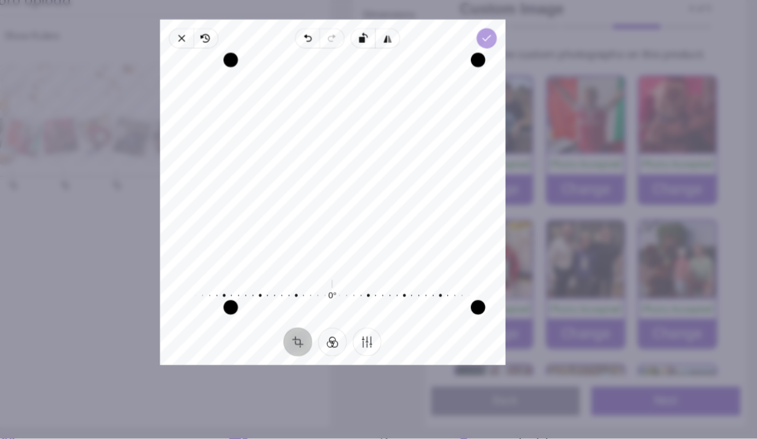
click at [512, 80] on polyline "button" at bounding box center [515, 82] width 7 height 4
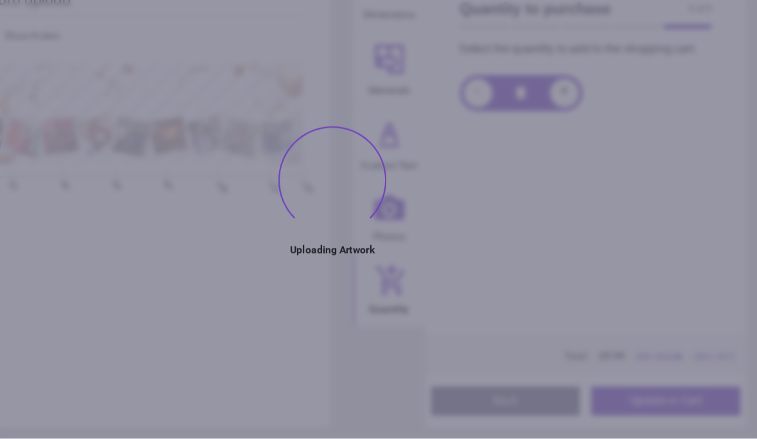
scroll to position [101, 0]
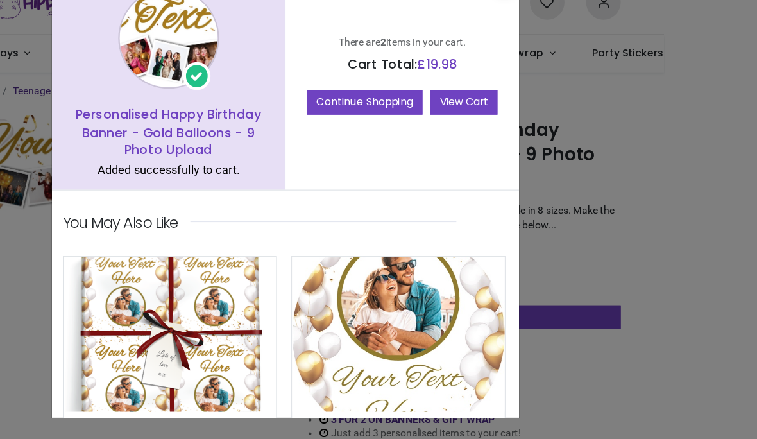
click at [466, 129] on link "View Cart" at bounding box center [496, 140] width 60 height 22
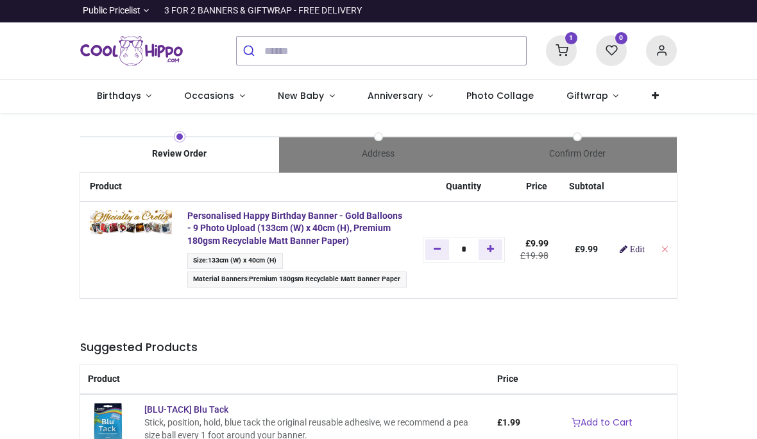
click at [644, 244] on link "Edit" at bounding box center [631, 248] width 25 height 9
click at [643, 253] on span "Edit" at bounding box center [637, 248] width 15 height 9
click at [644, 251] on span "Edit" at bounding box center [637, 248] width 15 height 9
click at [644, 249] on span "Edit" at bounding box center [637, 248] width 15 height 9
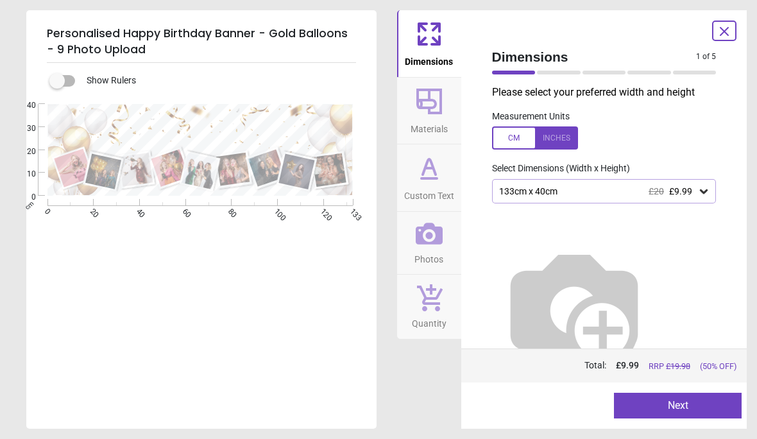
type textarea "**********"
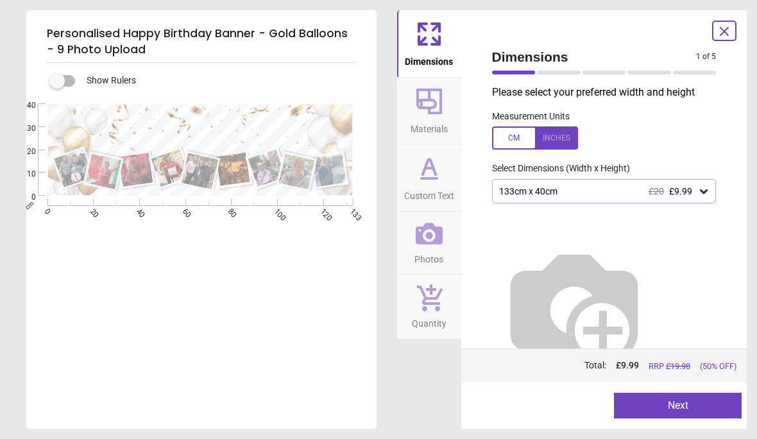
click at [677, 411] on button "Next" at bounding box center [678, 405] width 128 height 26
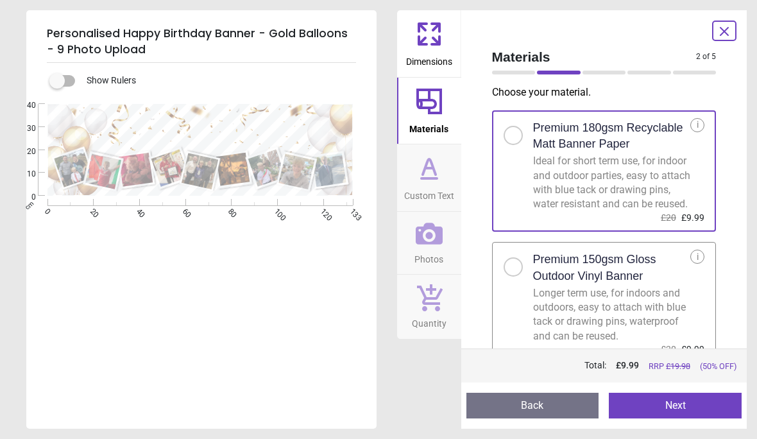
click at [675, 409] on button "Next" at bounding box center [675, 405] width 133 height 26
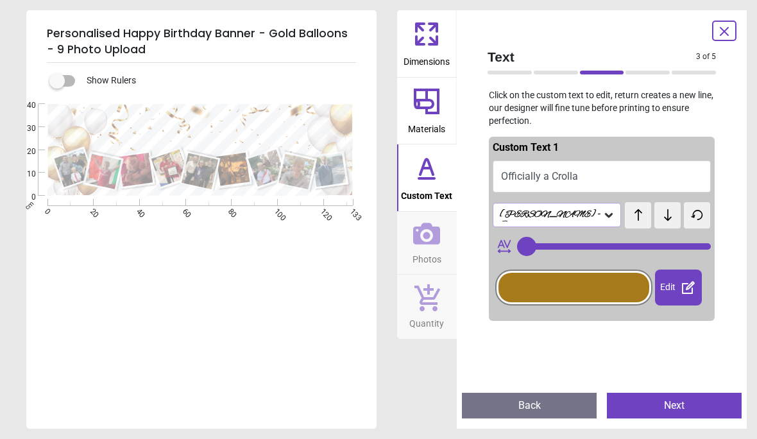
type input "**"
click at [680, 406] on button "Next" at bounding box center [674, 405] width 135 height 26
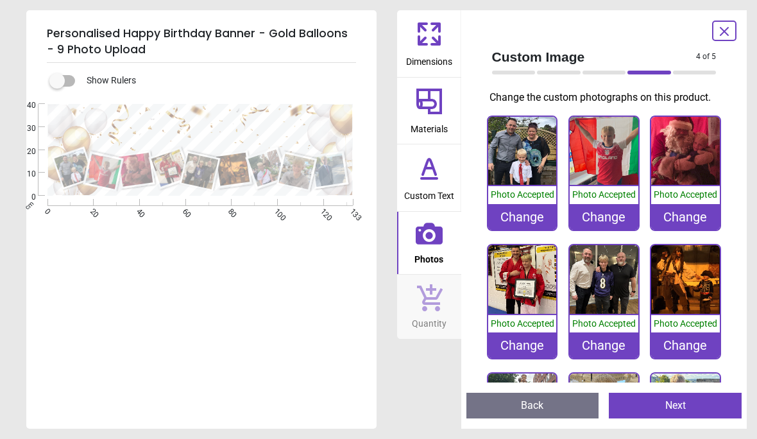
click at [689, 219] on div "Change" at bounding box center [685, 217] width 69 height 26
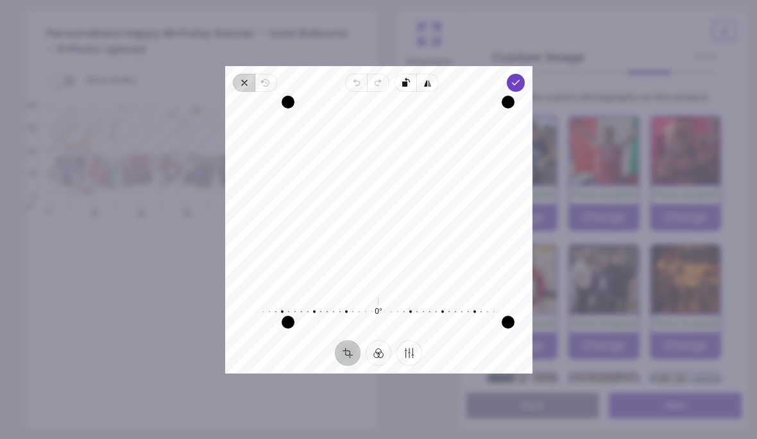
click at [233, 74] on span "Close" at bounding box center [244, 83] width 22 height 18
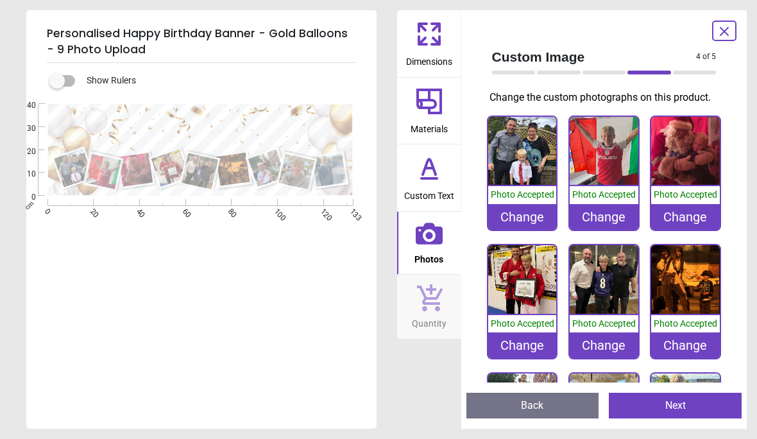
click at [689, 217] on div "Change" at bounding box center [685, 217] width 69 height 26
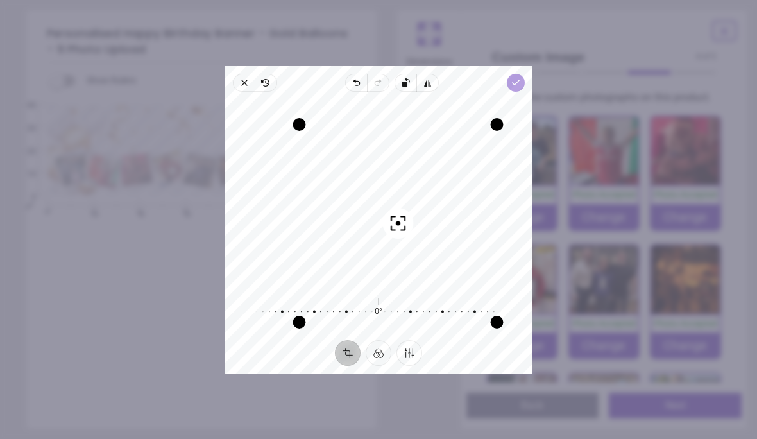
click at [520, 78] on icon "button" at bounding box center [515, 83] width 10 height 10
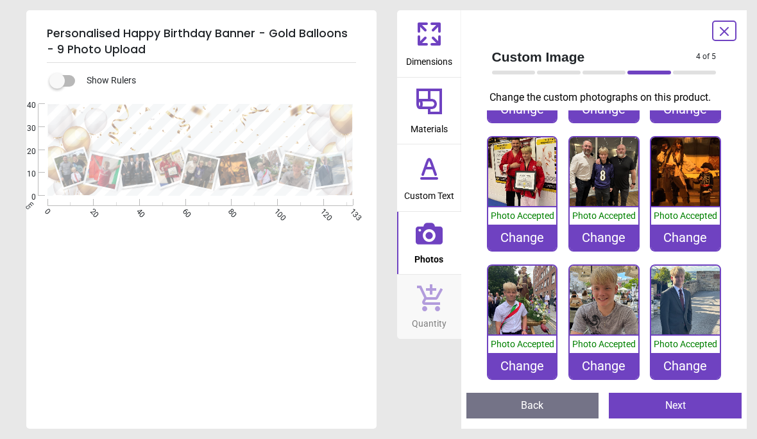
scroll to position [112, 0]
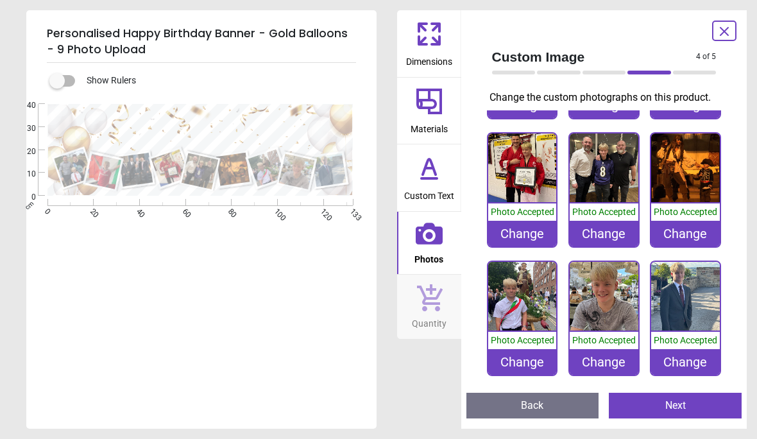
click at [673, 231] on div "Change" at bounding box center [685, 234] width 69 height 26
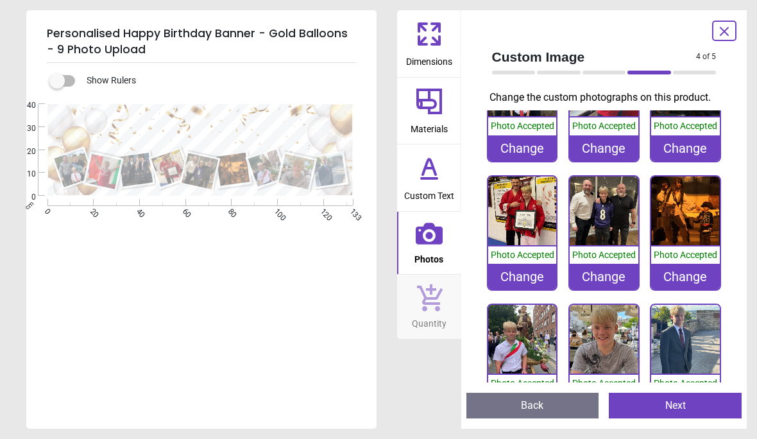
scroll to position [72, 0]
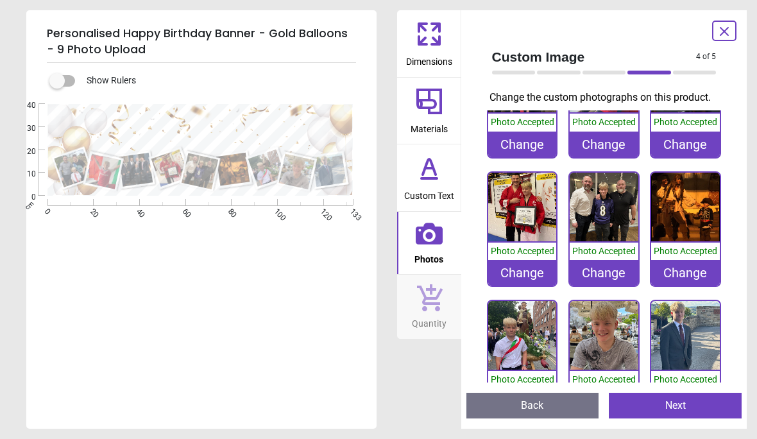
click at [677, 271] on div "Change" at bounding box center [685, 273] width 69 height 26
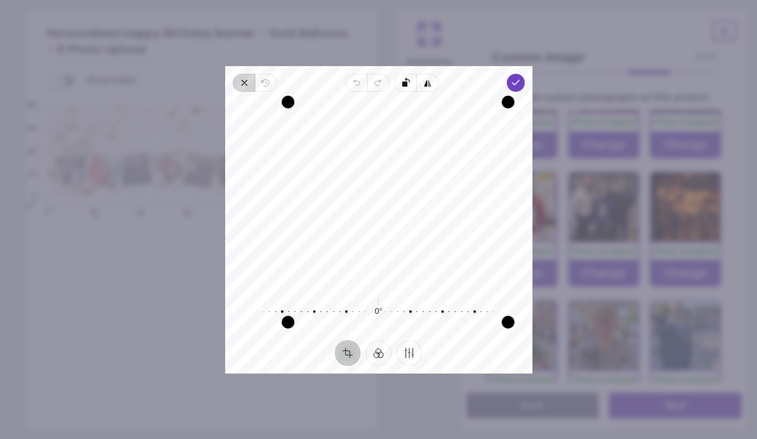
click at [239, 78] on icon "button" at bounding box center [244, 83] width 10 height 10
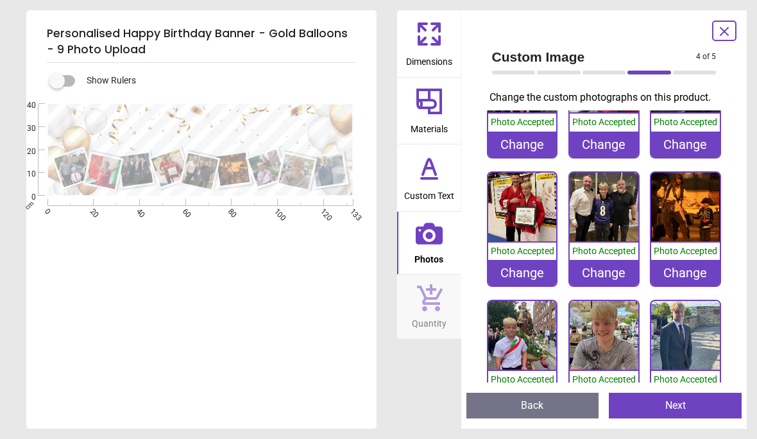
click at [692, 269] on div "Change" at bounding box center [685, 273] width 69 height 26
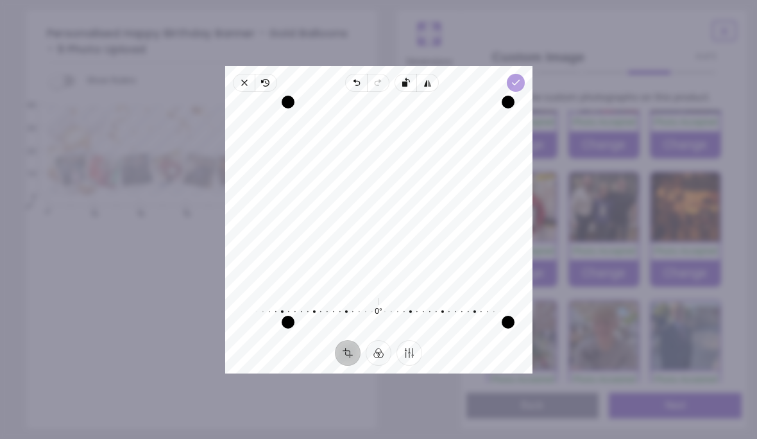
click at [520, 78] on icon "button" at bounding box center [515, 83] width 10 height 10
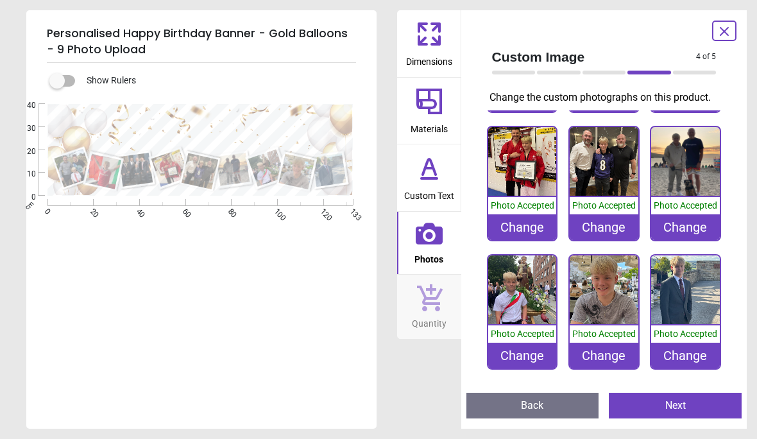
scroll to position [117, 0]
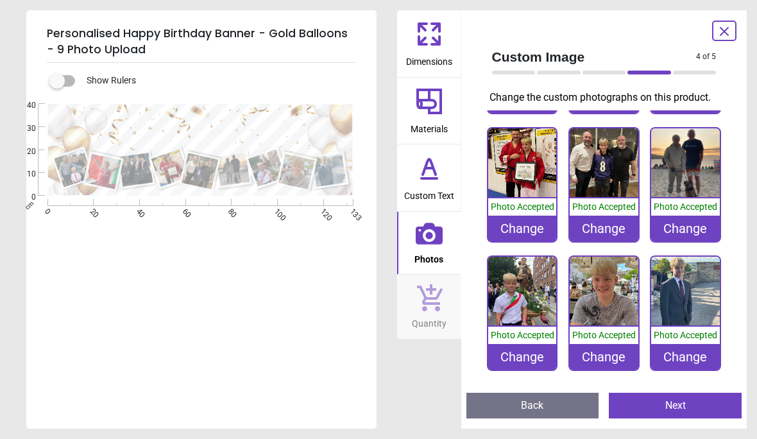
click at [607, 356] on div "Change" at bounding box center [603, 357] width 69 height 26
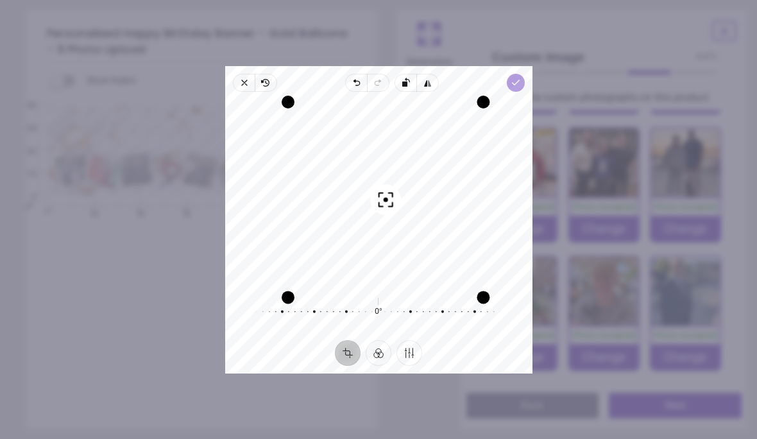
click at [519, 80] on polyline "button" at bounding box center [515, 82] width 7 height 4
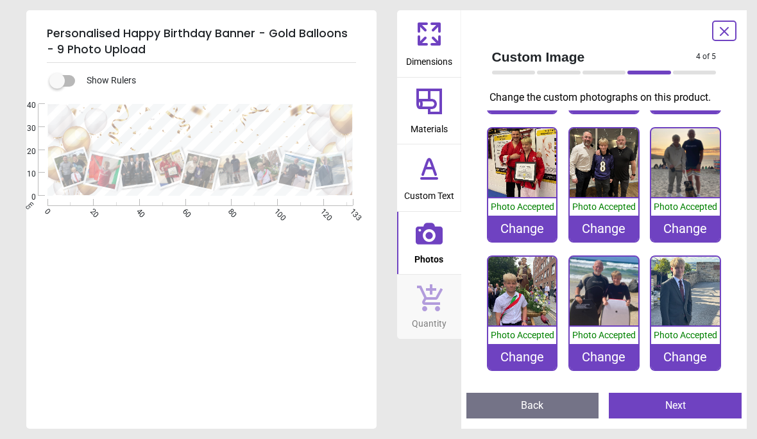
click at [689, 224] on div "Change" at bounding box center [685, 228] width 69 height 26
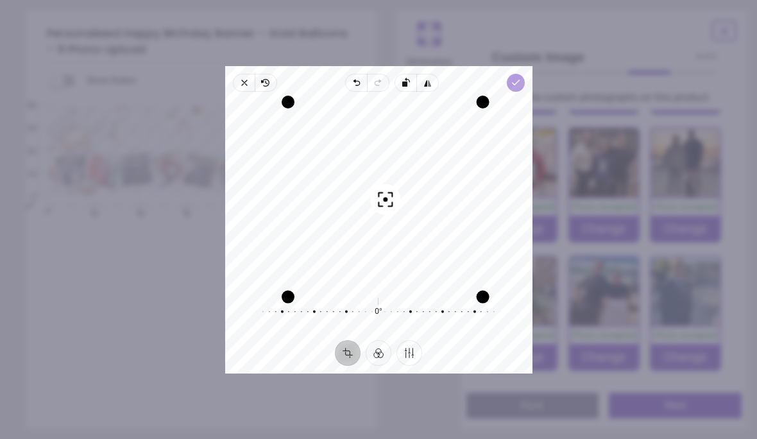
click at [520, 78] on icon "button" at bounding box center [515, 83] width 10 height 10
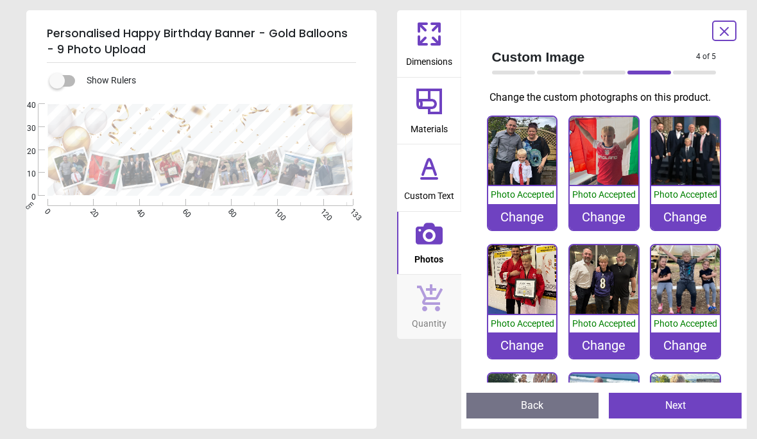
scroll to position [117, 0]
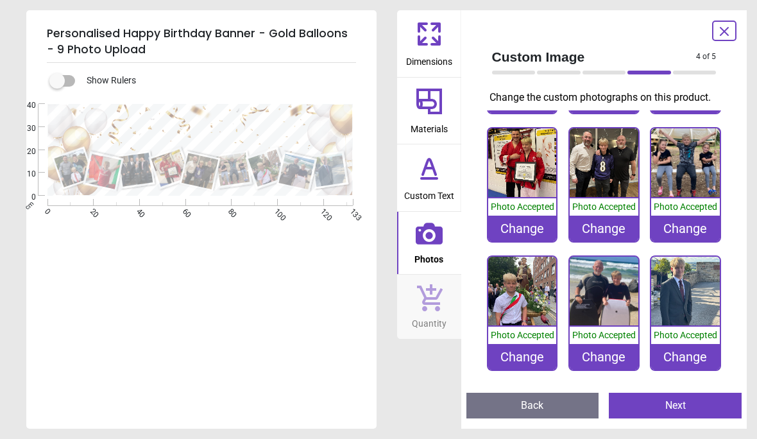
click at [520, 226] on div "Change" at bounding box center [522, 228] width 69 height 26
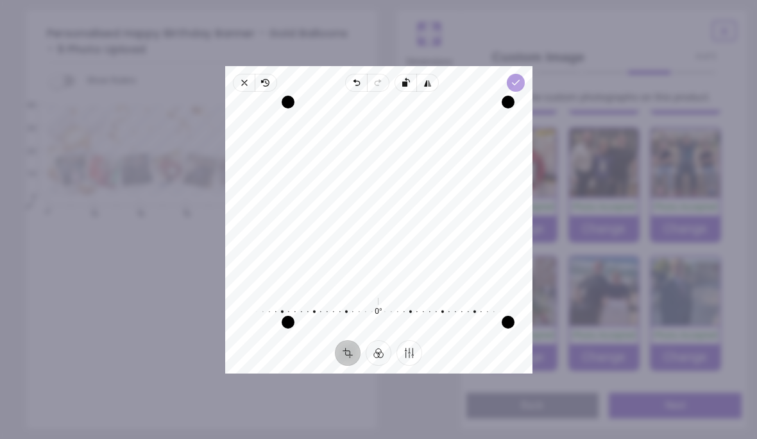
click at [520, 78] on icon "button" at bounding box center [515, 83] width 10 height 10
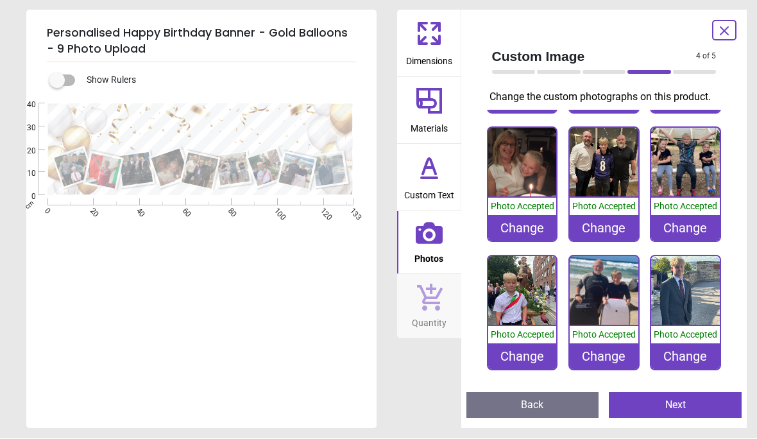
click at [525, 353] on div "Change" at bounding box center [522, 357] width 69 height 26
click at [521, 352] on div "Change" at bounding box center [522, 357] width 69 height 26
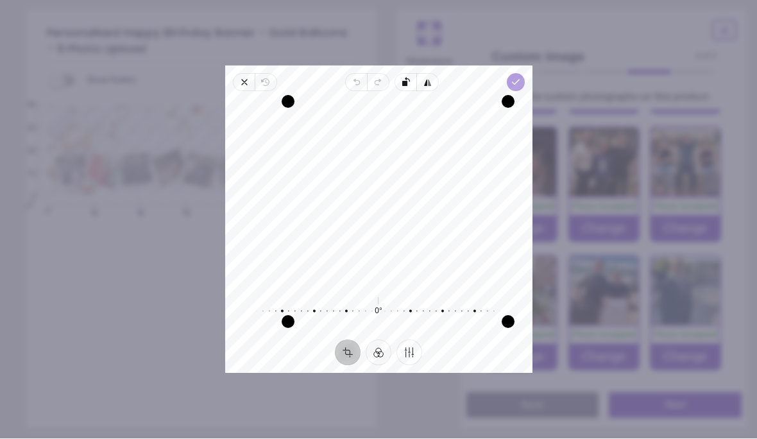
click at [520, 78] on icon "button" at bounding box center [515, 83] width 10 height 10
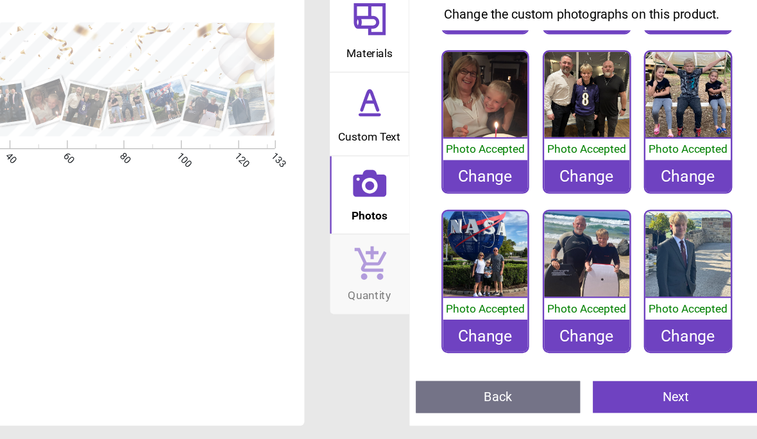
scroll to position [117, 0]
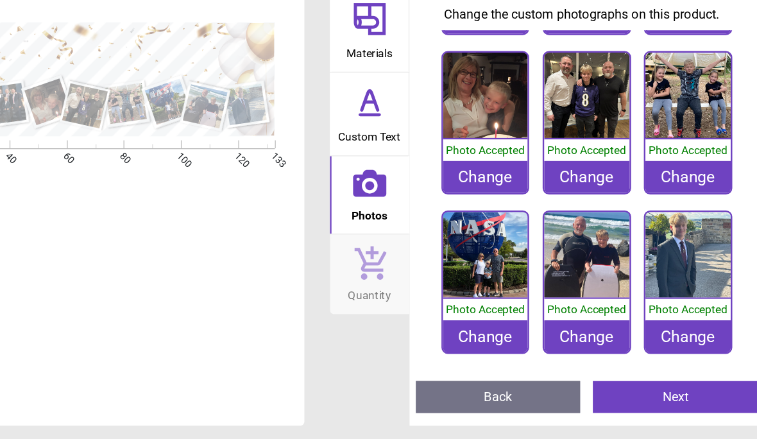
click at [651, 344] on div "Change" at bounding box center [685, 357] width 69 height 26
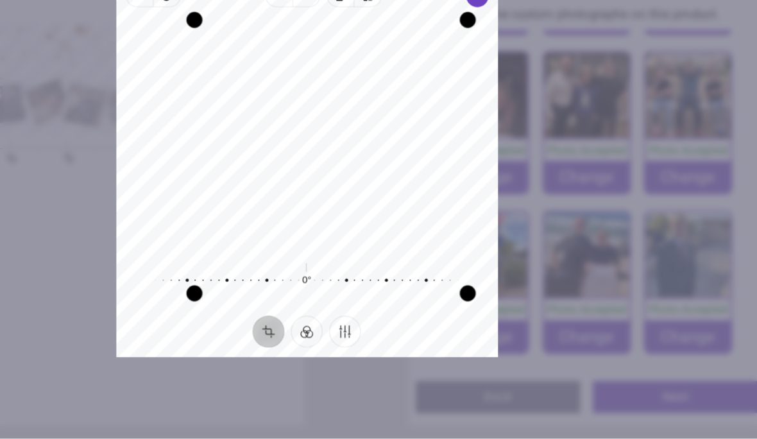
click at [330, 272] on div "Recenter 0° Reset" at bounding box center [378, 216] width 307 height 248
click at [235, 102] on div "Recenter" at bounding box center [378, 192] width 287 height 181
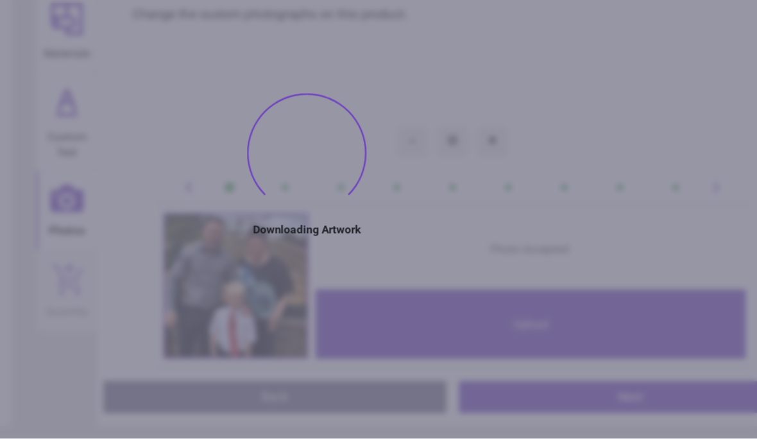
type textarea "**********"
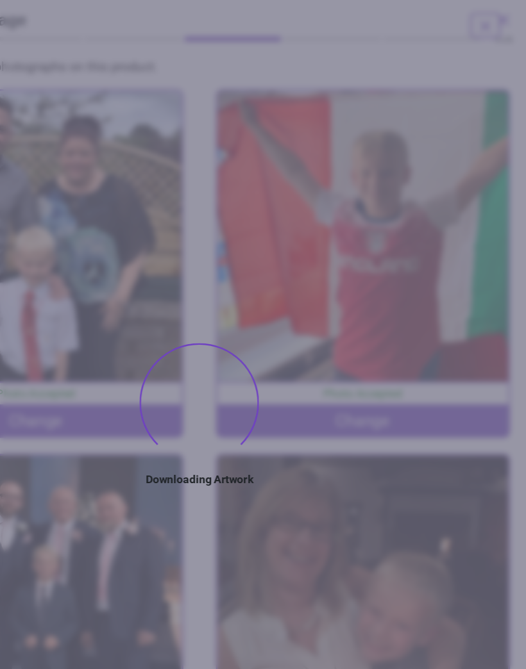
type textarea "**********"
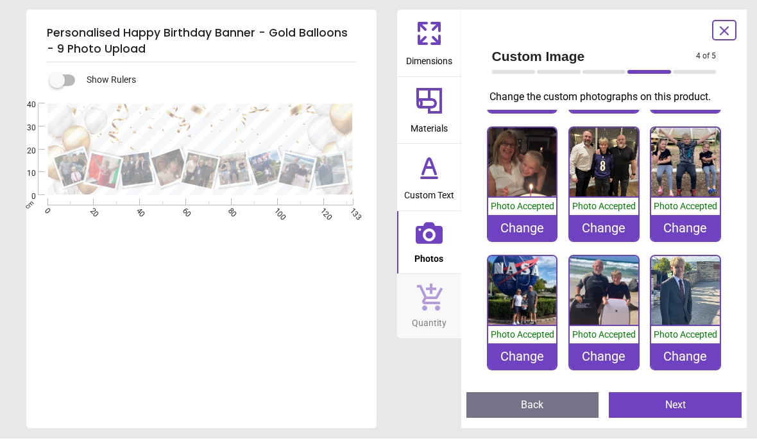
click at [691, 353] on div "Change" at bounding box center [685, 357] width 69 height 26
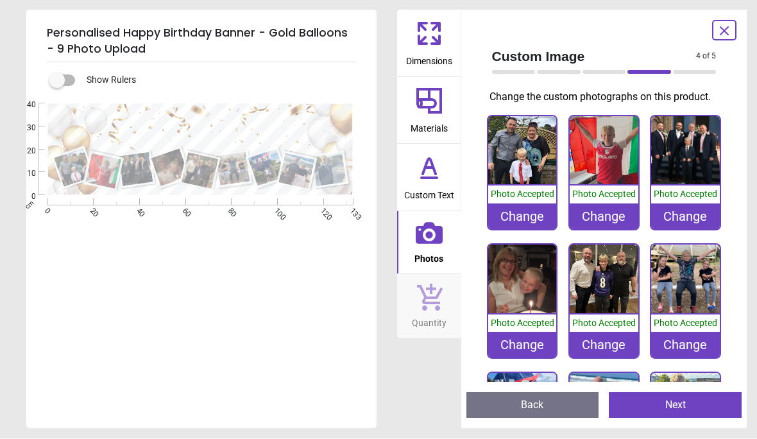
scroll to position [117, 0]
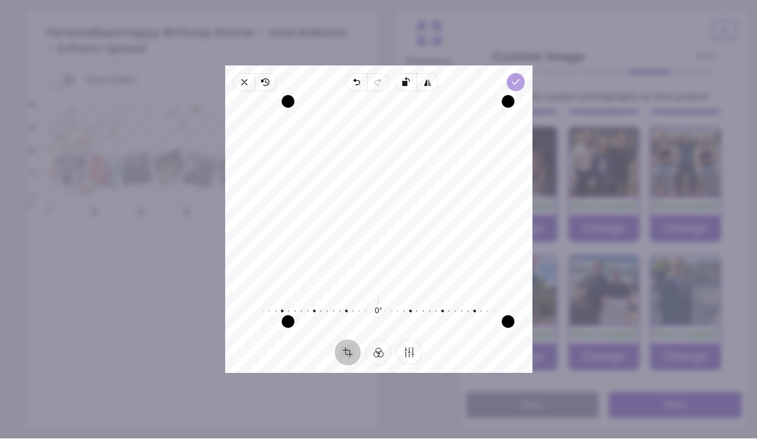
click at [520, 78] on icon "button" at bounding box center [515, 83] width 10 height 10
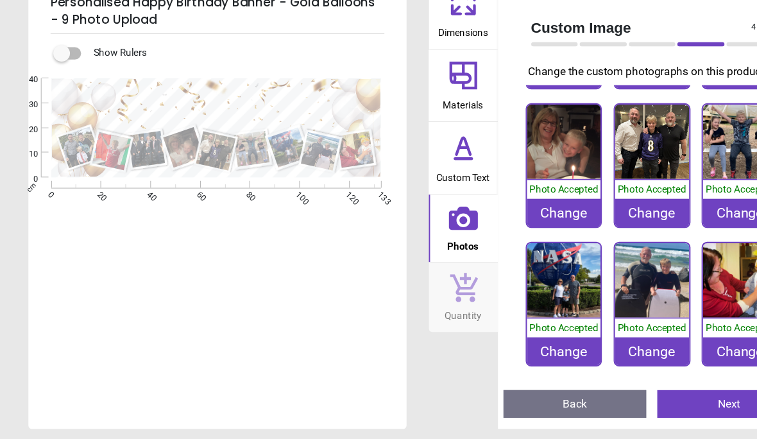
click at [667, 392] on button "Next" at bounding box center [675, 405] width 133 height 26
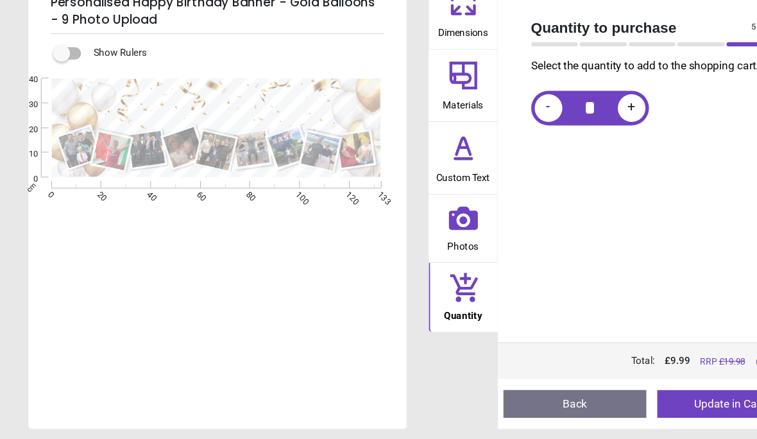
click at [675, 392] on button "Update in Cart" at bounding box center [675, 405] width 133 height 26
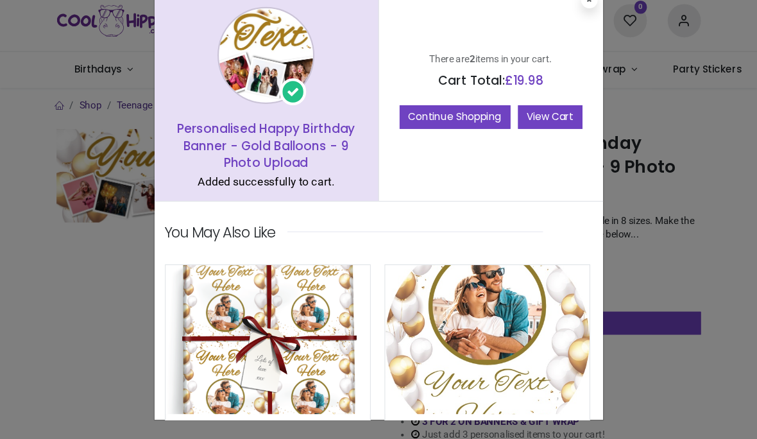
click at [510, 129] on link "View Cart" at bounding box center [510, 140] width 60 height 22
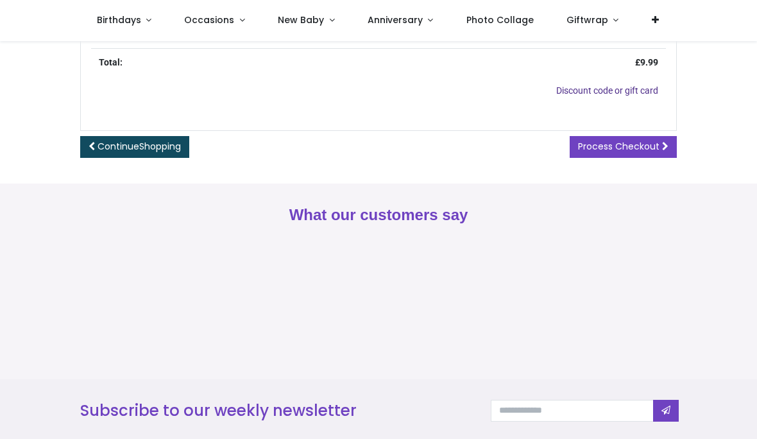
scroll to position [505, 0]
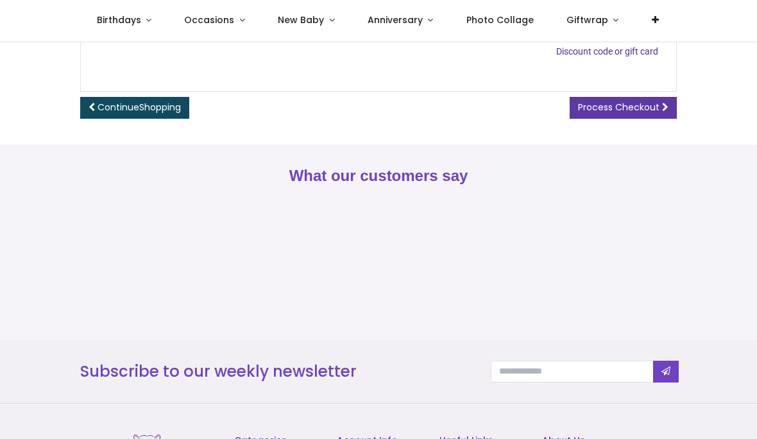
click at [621, 108] on span "Process Checkout" at bounding box center [618, 107] width 81 height 13
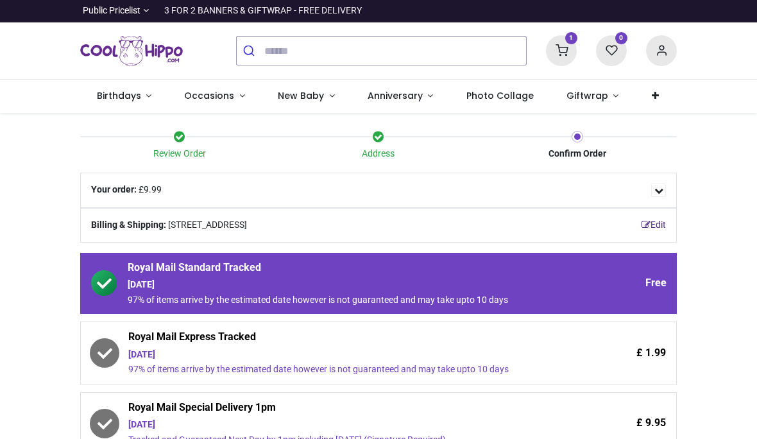
click at [185, 348] on div "Wednesday 20th August" at bounding box center [343, 354] width 430 height 13
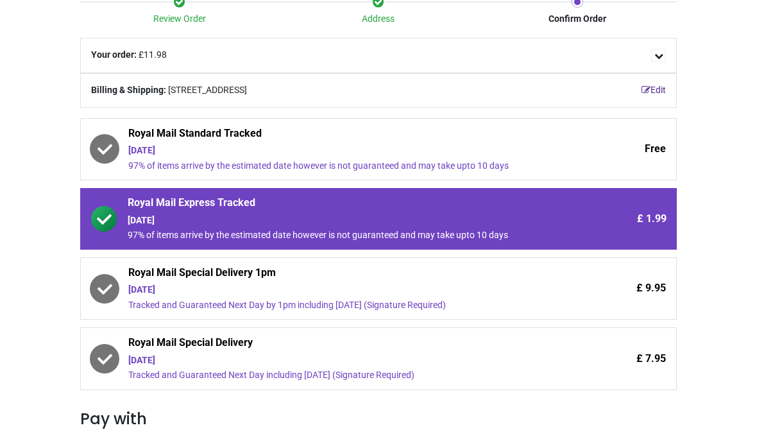
scroll to position [142, 0]
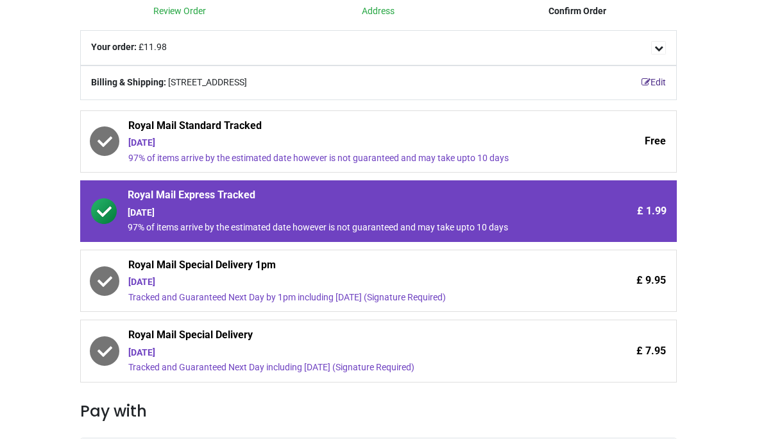
click at [172, 341] on span "Royal Mail Special Delivery" at bounding box center [343, 337] width 430 height 18
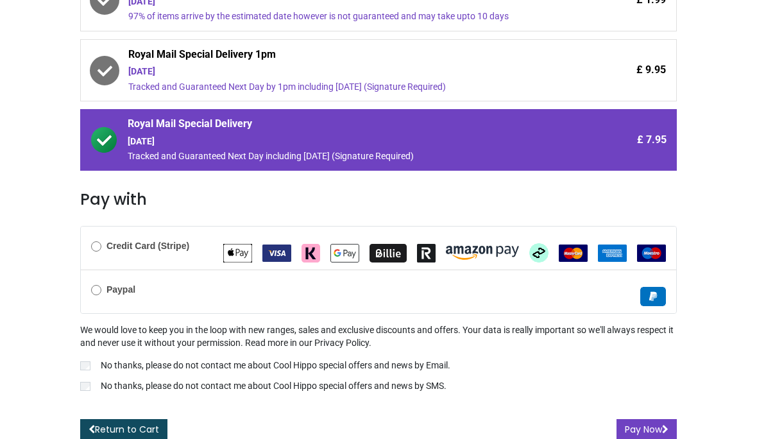
scroll to position [353, 0]
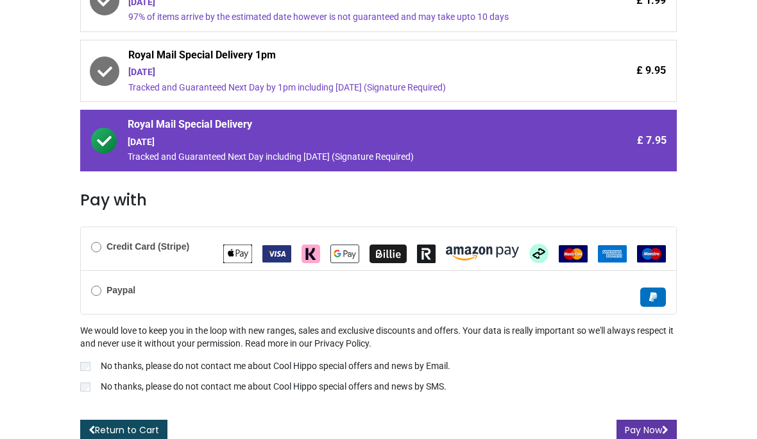
click at [644, 428] on button "Pay Now" at bounding box center [646, 430] width 60 height 22
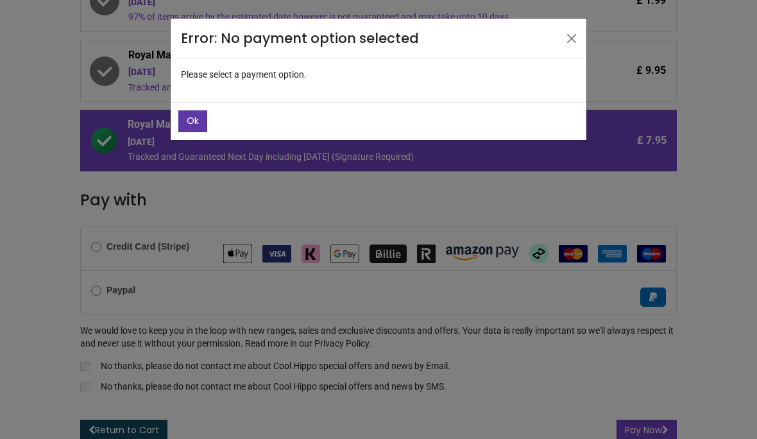
click at [191, 121] on span "Ok" at bounding box center [193, 120] width 12 height 13
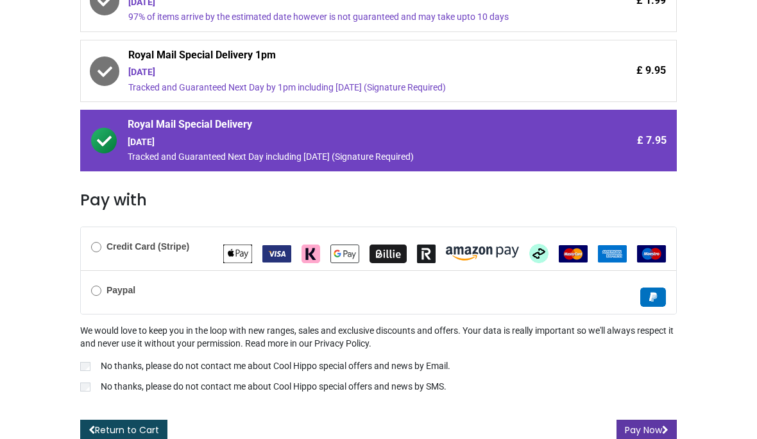
click at [643, 426] on button "Pay Now" at bounding box center [646, 430] width 60 height 22
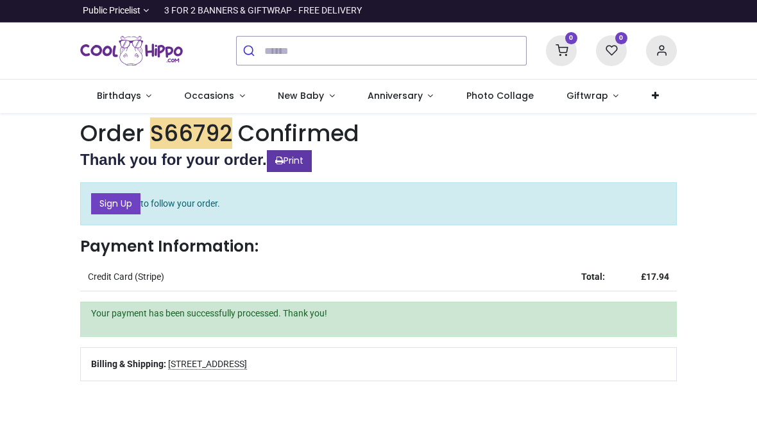
click at [291, 154] on link "Print" at bounding box center [289, 161] width 45 height 22
click at [293, 165] on link "Print" at bounding box center [289, 161] width 45 height 22
